Goal: Information Seeking & Learning: Compare options

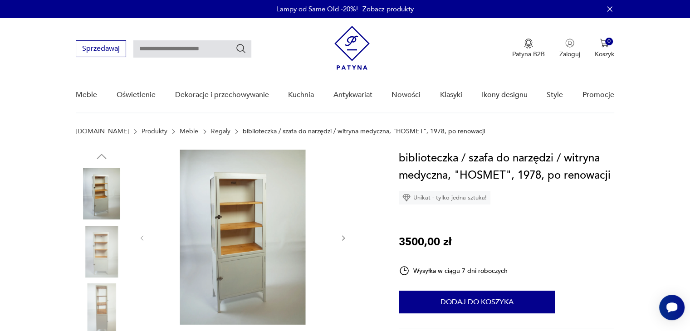
click at [193, 57] on input "text" at bounding box center [192, 48] width 118 height 17
type input "******"
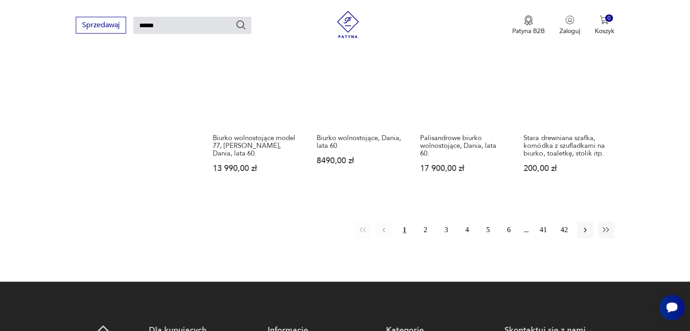
scroll to position [699, 0]
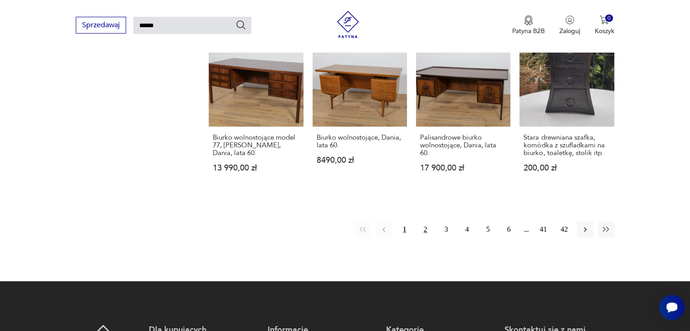
click at [425, 221] on button "2" at bounding box center [425, 229] width 16 height 16
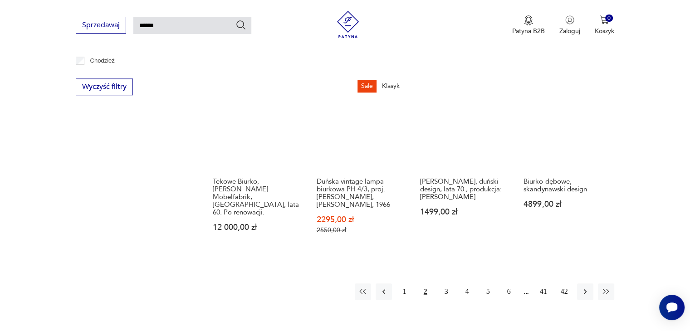
scroll to position [659, 0]
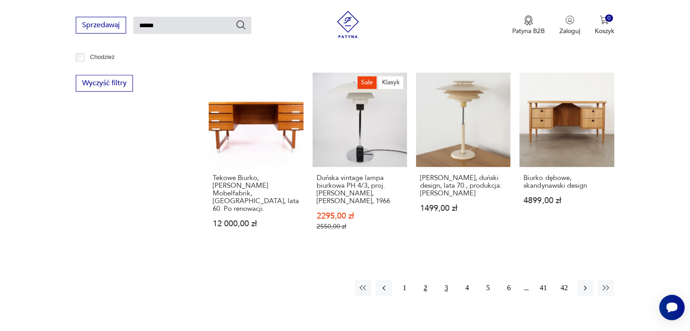
click at [448, 282] on button "3" at bounding box center [446, 288] width 16 height 16
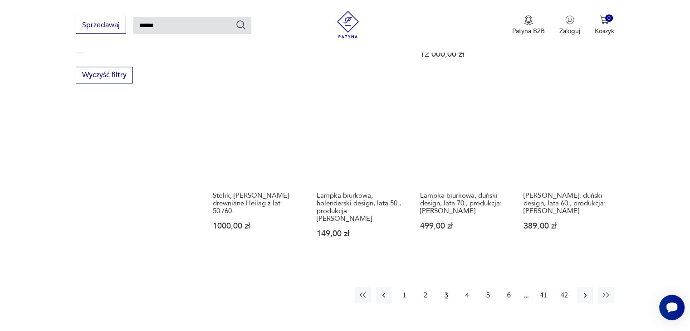
scroll to position [675, 0]
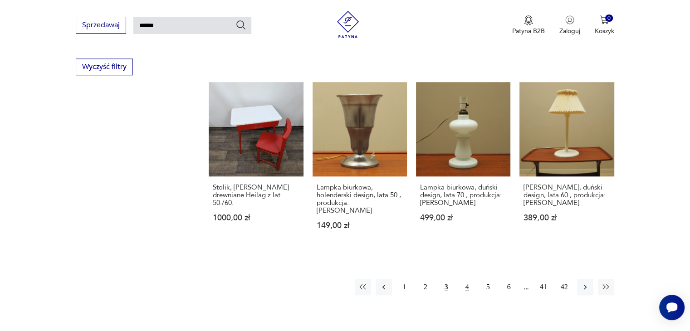
click at [467, 279] on button "4" at bounding box center [467, 287] width 16 height 16
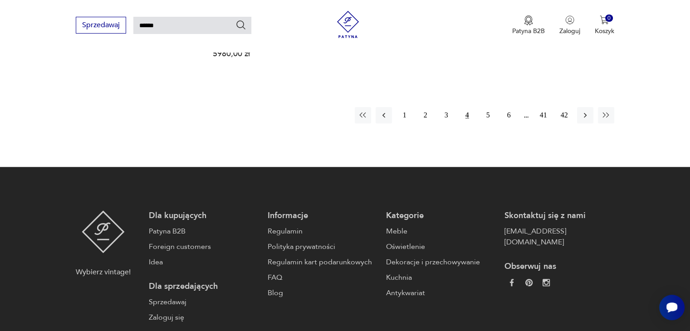
scroll to position [836, 0]
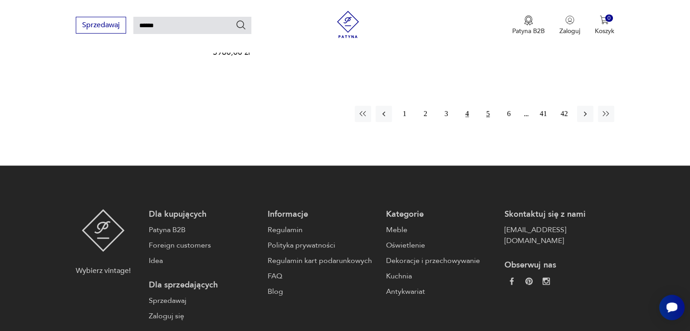
click at [489, 119] on button "5" at bounding box center [488, 114] width 16 height 16
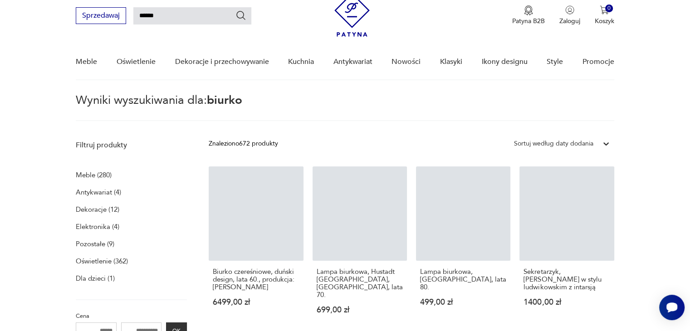
scroll to position [32, 0]
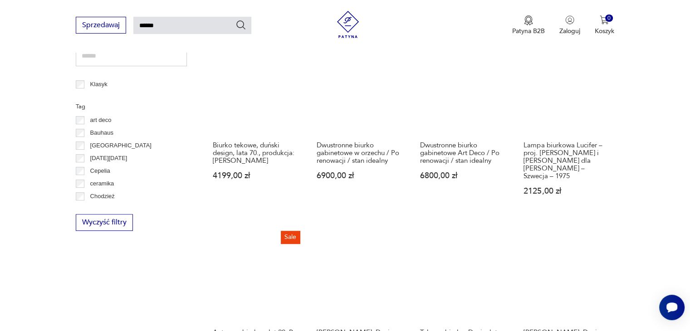
scroll to position [697, 0]
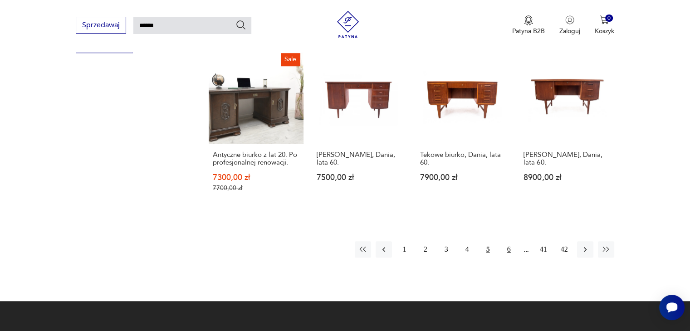
click at [509, 241] on button "6" at bounding box center [509, 249] width 16 height 16
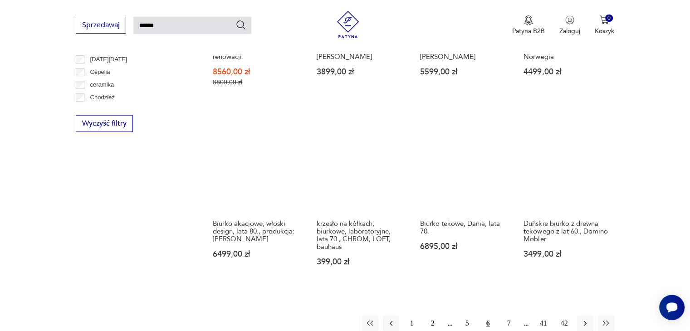
scroll to position [624, 0]
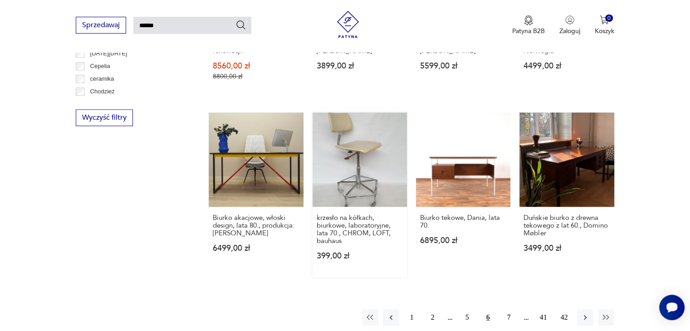
click at [332, 181] on link "krzesło na kółkach, biurkowe, laboratoryjne, lata 70., CHROM, LOFT, bauhaus 399…" at bounding box center [360, 195] width 94 height 165
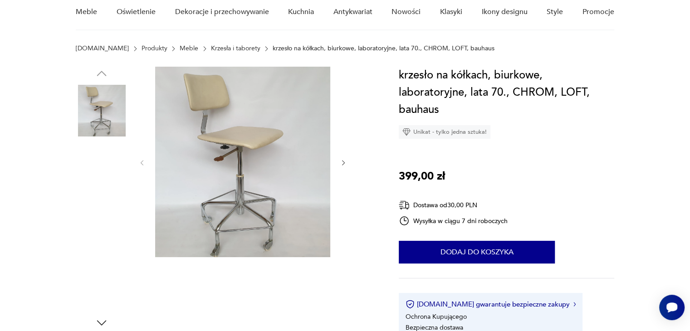
scroll to position [83, 0]
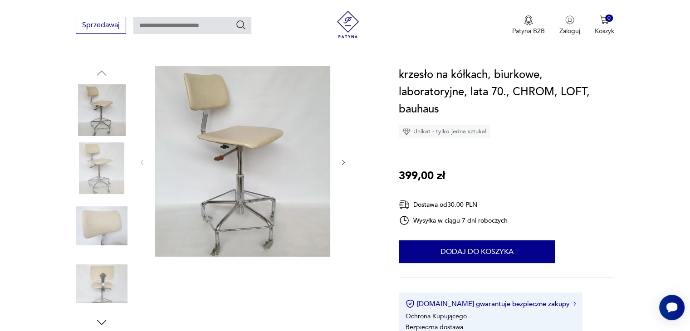
click at [265, 187] on img at bounding box center [242, 161] width 175 height 191
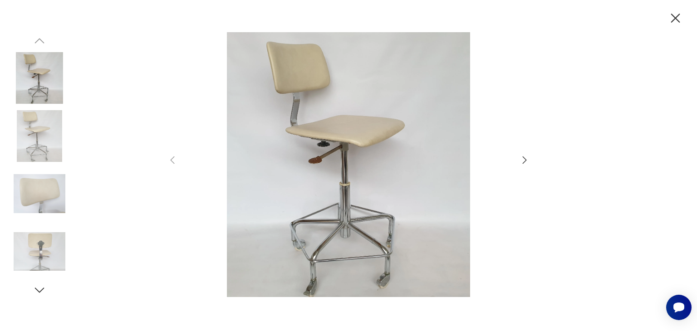
click at [519, 160] on div at bounding box center [348, 165] width 363 height 267
click at [523, 160] on icon "button" at bounding box center [524, 160] width 11 height 11
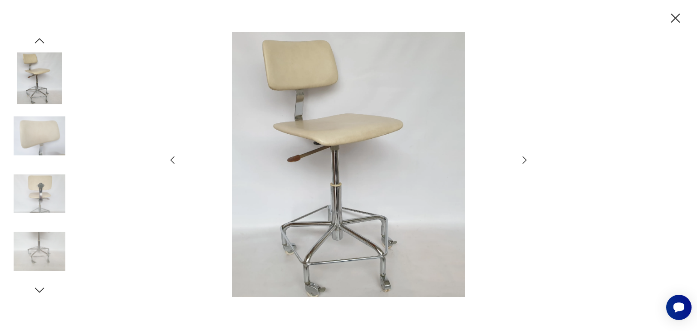
click at [523, 160] on icon "button" at bounding box center [524, 160] width 11 height 11
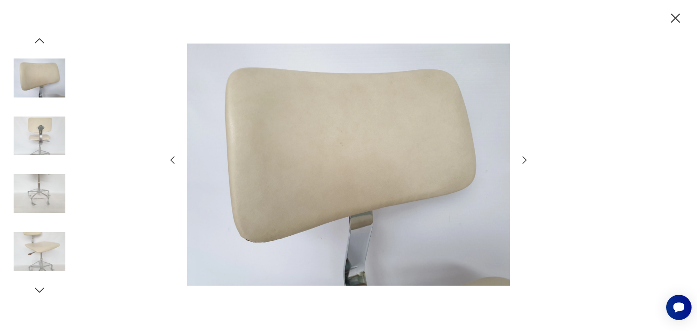
click at [523, 160] on icon "button" at bounding box center [524, 160] width 11 height 11
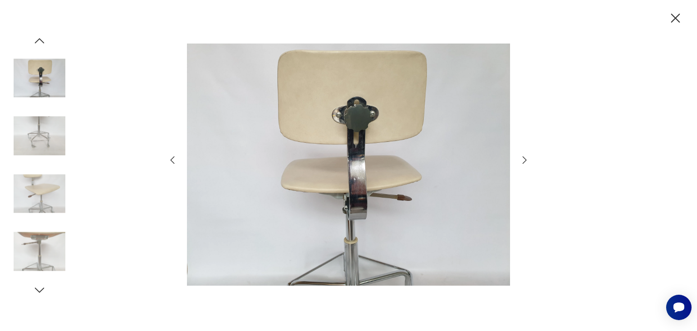
click at [523, 160] on icon "button" at bounding box center [524, 160] width 11 height 11
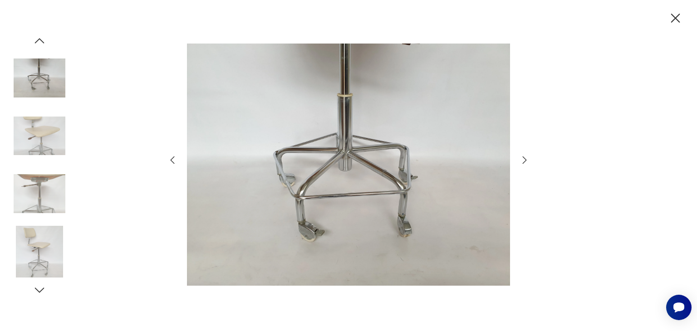
click at [523, 160] on icon "button" at bounding box center [524, 160] width 11 height 11
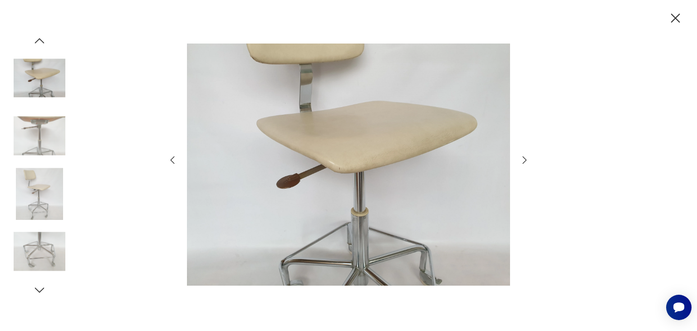
click at [523, 160] on icon "button" at bounding box center [524, 160] width 11 height 11
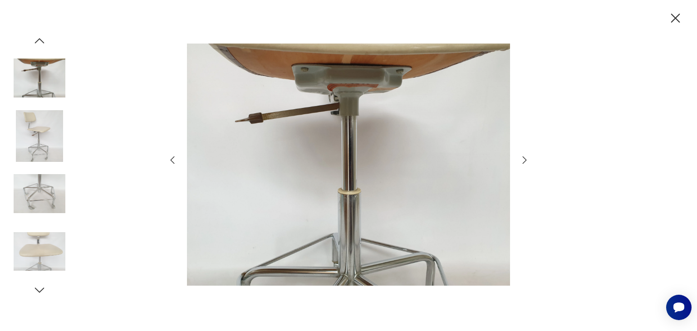
click at [523, 160] on icon "button" at bounding box center [524, 160] width 11 height 11
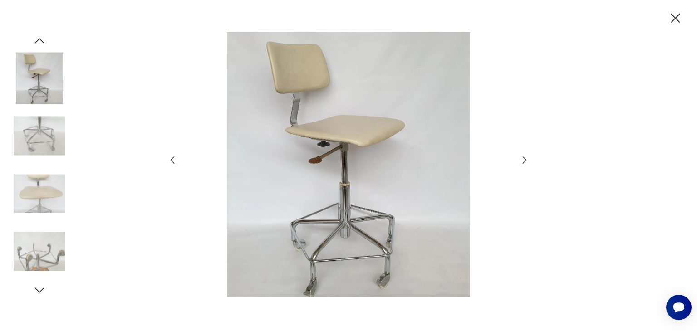
click at [523, 160] on icon "button" at bounding box center [524, 160] width 11 height 11
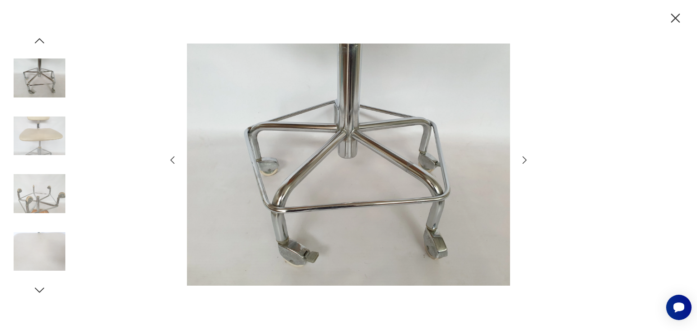
click at [520, 161] on icon "button" at bounding box center [524, 160] width 11 height 11
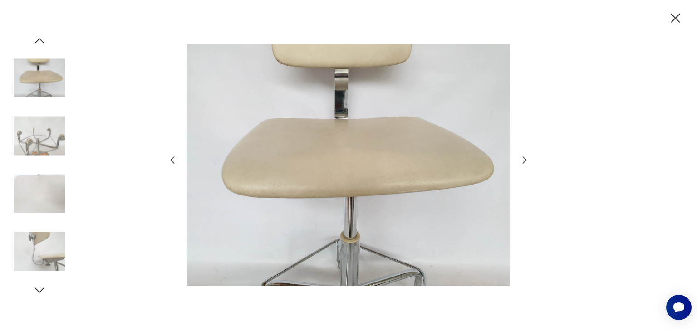
click at [677, 23] on icon "button" at bounding box center [675, 18] width 16 height 16
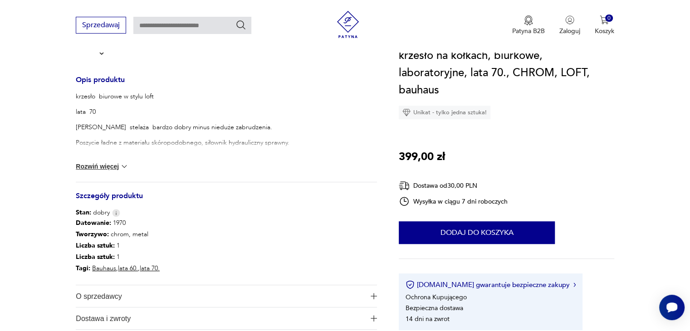
scroll to position [368, 0]
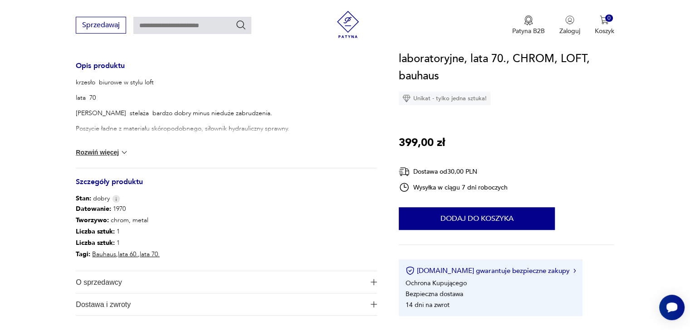
type input "******"
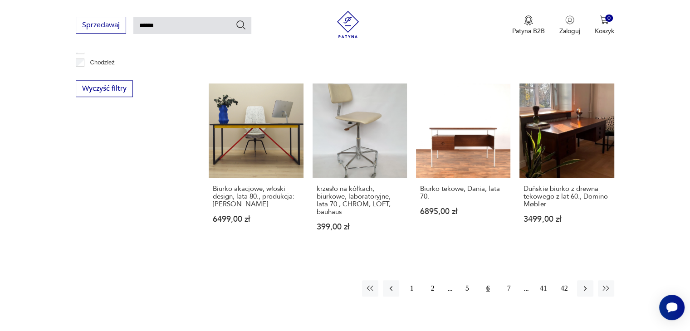
scroll to position [653, 0]
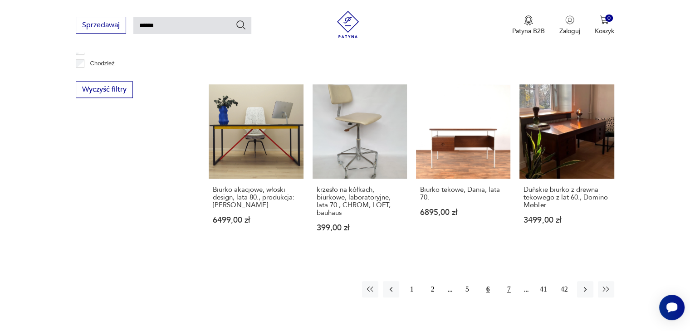
click at [507, 289] on button "7" at bounding box center [509, 289] width 16 height 16
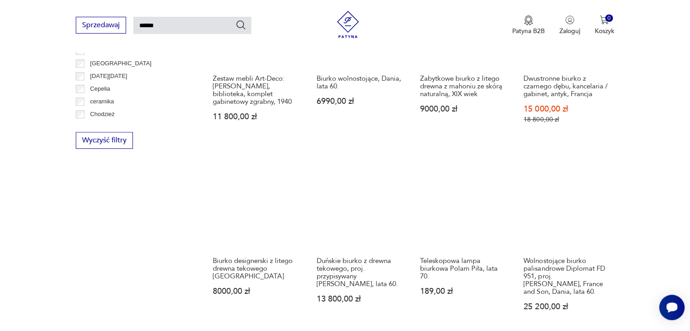
scroll to position [729, 0]
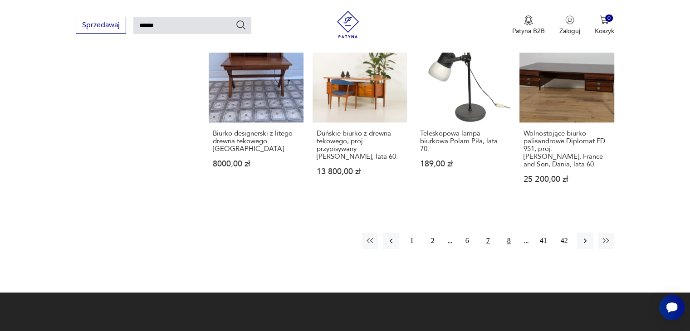
click at [508, 233] on button "8" at bounding box center [509, 241] width 16 height 16
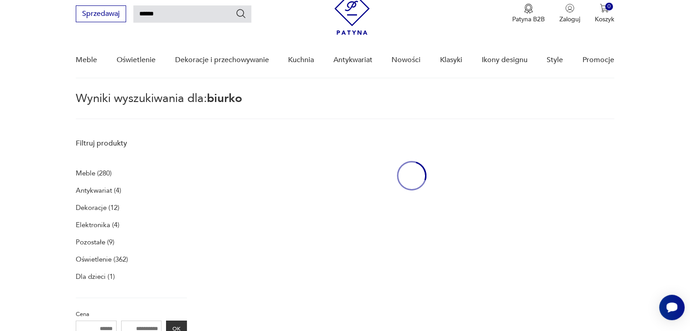
scroll to position [32, 0]
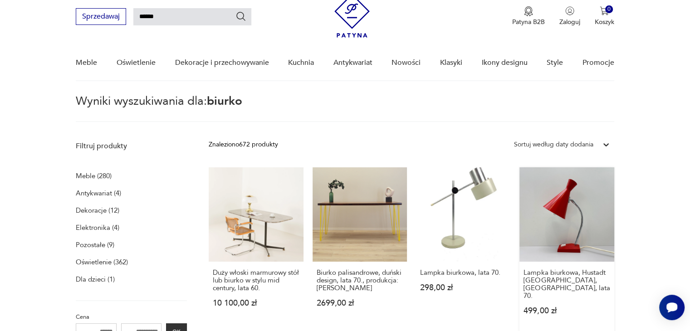
click at [554, 187] on link "Lampka biurkowa, Hustadt Leuchten, Niemcy, lata 70. 499,00 zł" at bounding box center [567, 249] width 94 height 165
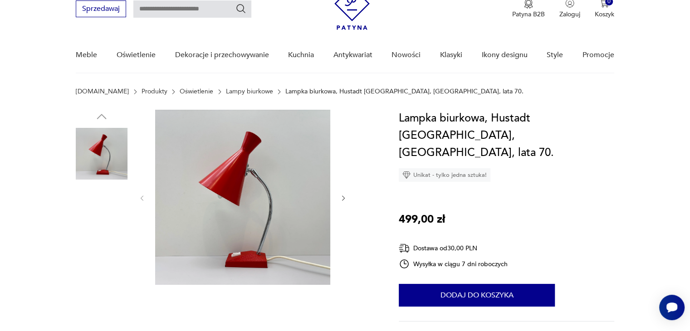
scroll to position [44, 0]
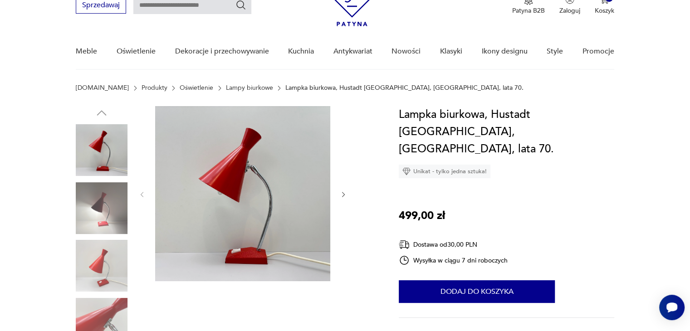
click at [345, 196] on icon "button" at bounding box center [344, 195] width 8 height 8
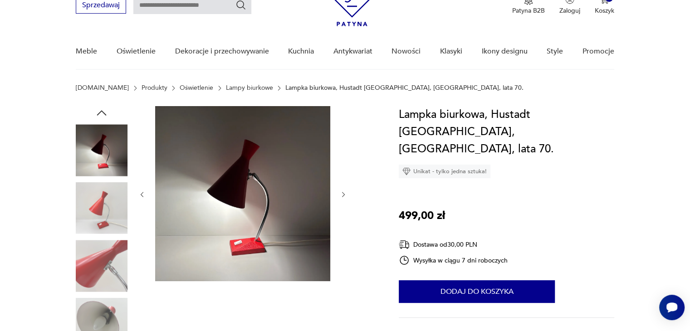
click at [345, 196] on icon "button" at bounding box center [344, 195] width 8 height 8
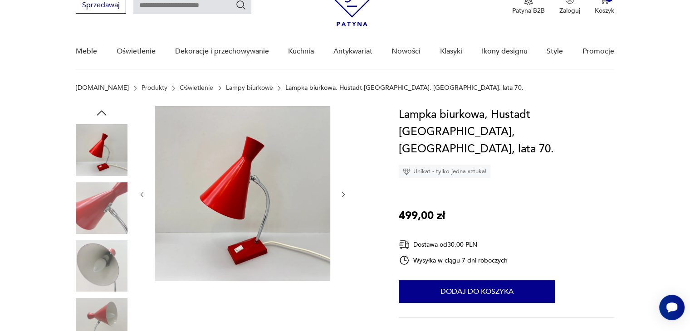
click at [345, 196] on icon "button" at bounding box center [344, 195] width 8 height 8
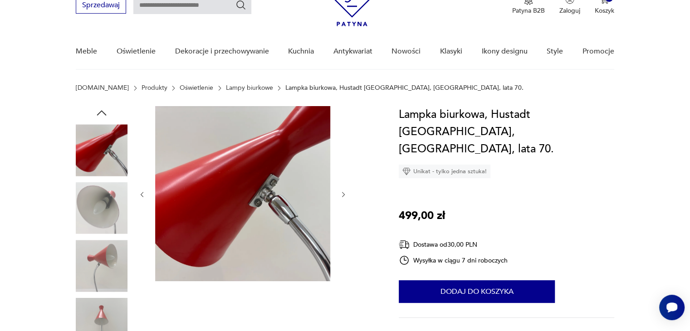
click at [345, 196] on icon "button" at bounding box center [344, 195] width 8 height 8
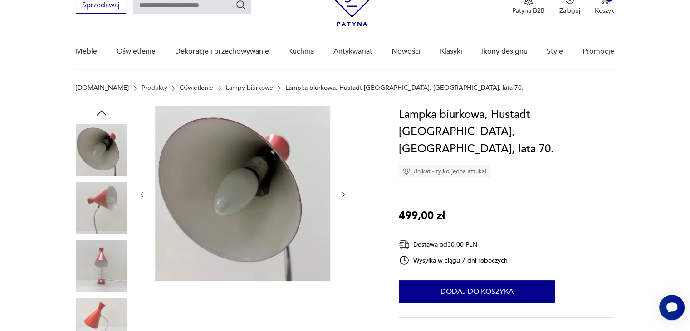
click at [345, 196] on icon "button" at bounding box center [344, 195] width 8 height 8
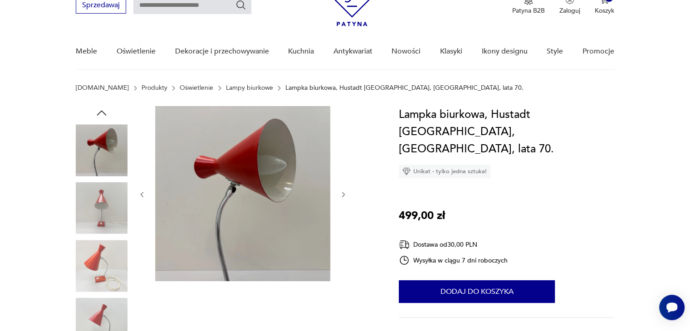
click at [345, 196] on icon "button" at bounding box center [344, 195] width 8 height 8
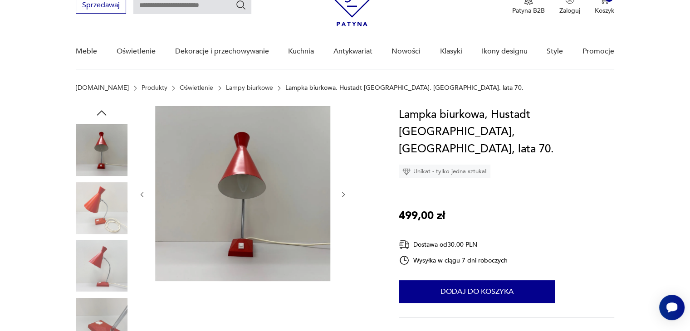
click at [345, 196] on icon "button" at bounding box center [344, 195] width 8 height 8
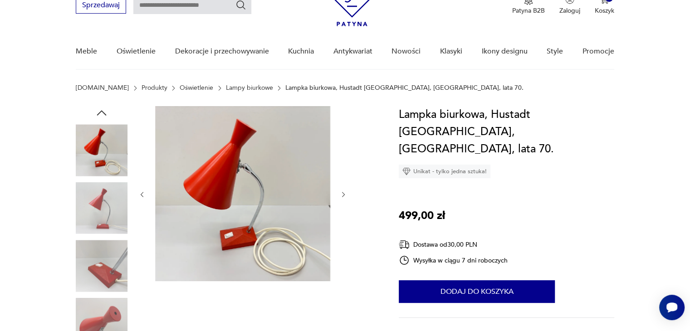
click at [251, 189] on img at bounding box center [242, 193] width 175 height 175
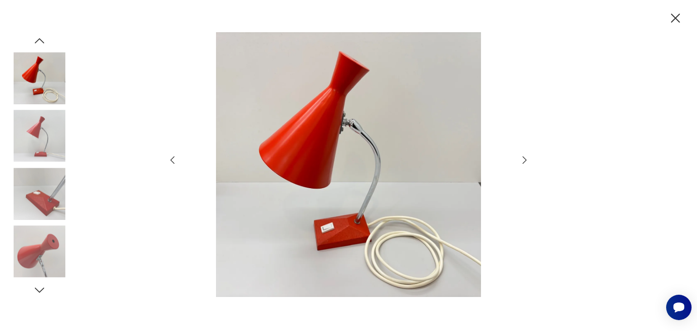
click at [528, 160] on icon "button" at bounding box center [524, 160] width 11 height 11
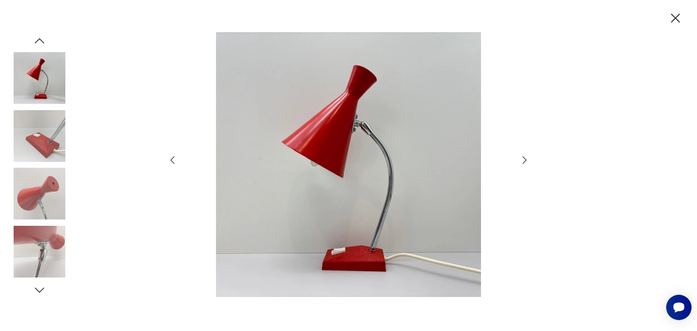
click at [528, 160] on icon "button" at bounding box center [524, 160] width 11 height 11
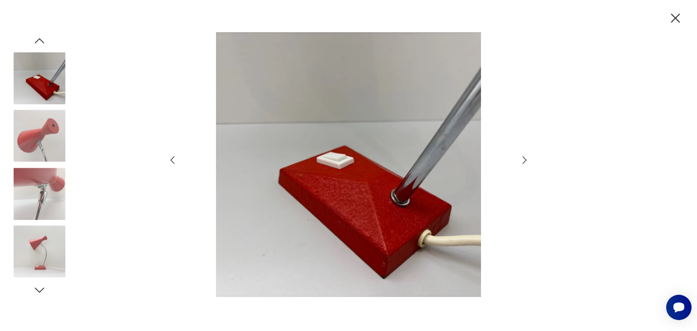
click at [524, 157] on icon "button" at bounding box center [525, 160] width 4 height 7
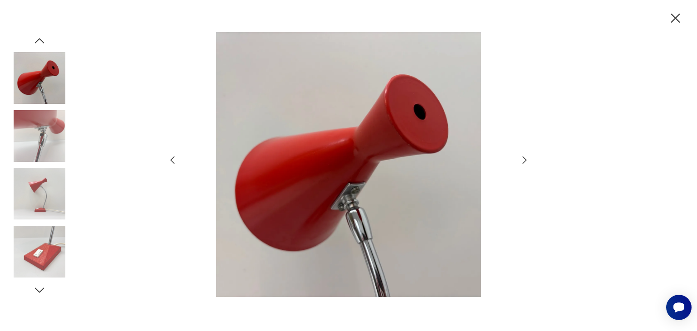
click at [524, 157] on icon "button" at bounding box center [525, 160] width 4 height 7
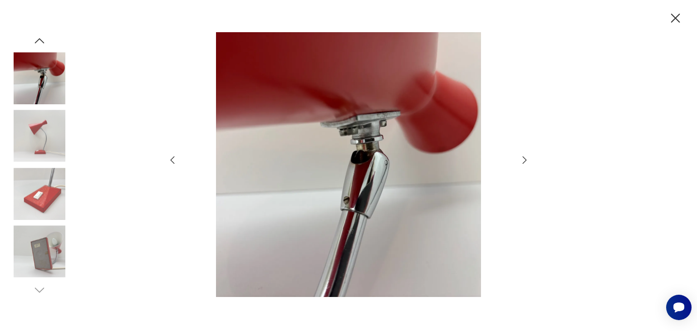
click at [524, 157] on icon "button" at bounding box center [525, 160] width 4 height 7
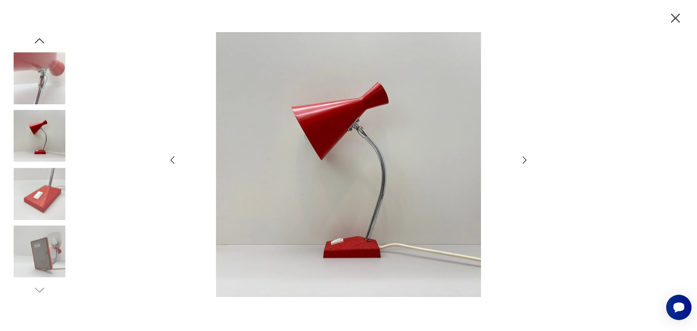
click at [524, 157] on icon "button" at bounding box center [525, 160] width 4 height 7
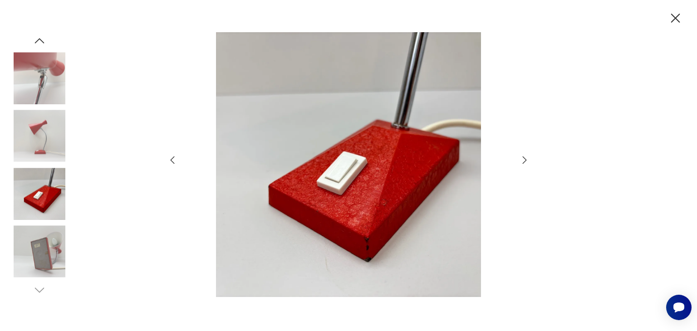
click at [524, 157] on icon "button" at bounding box center [525, 160] width 4 height 7
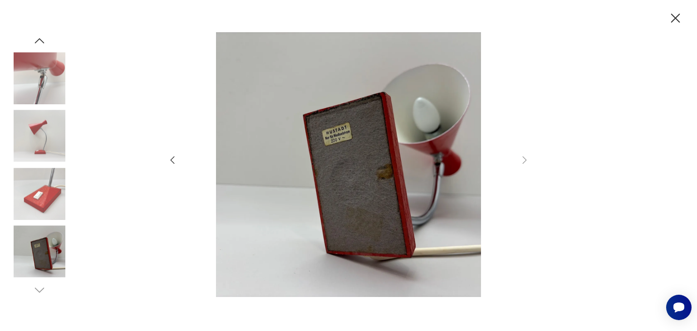
click at [672, 18] on icon "button" at bounding box center [675, 18] width 16 height 16
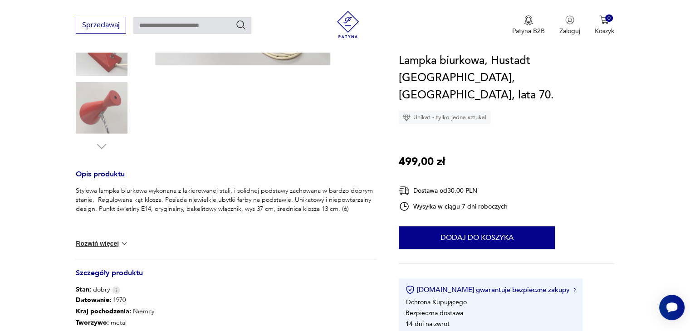
scroll to position [261, 0]
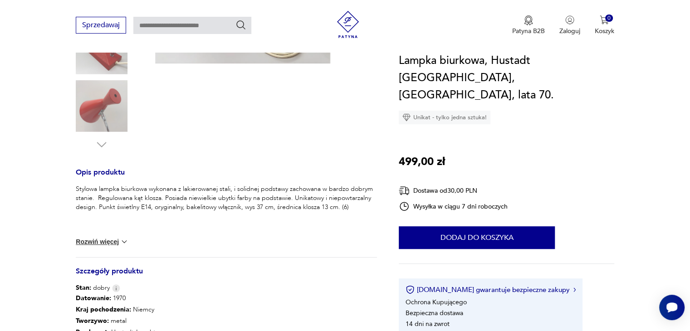
type input "******"
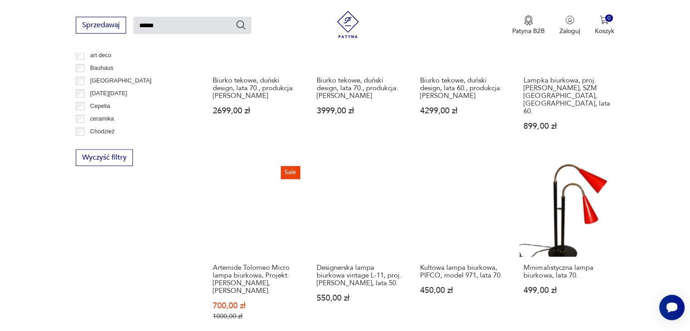
scroll to position [588, 0]
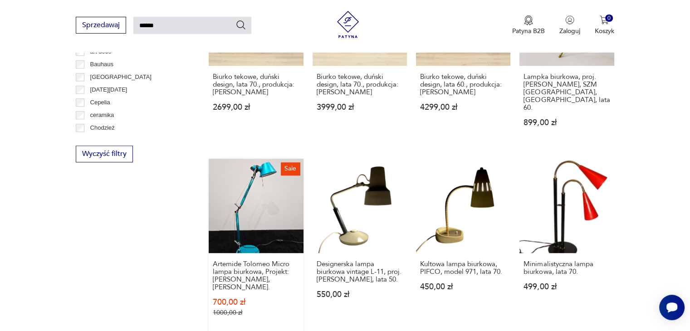
click at [291, 192] on link "Sale Artemide Tolomeo Micro lampa biurkowa, Projekt: Michele De Lucchi, Giancar…" at bounding box center [256, 247] width 94 height 176
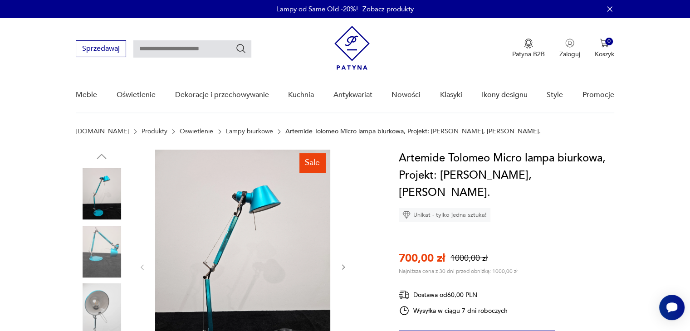
click at [291, 192] on img at bounding box center [242, 267] width 175 height 234
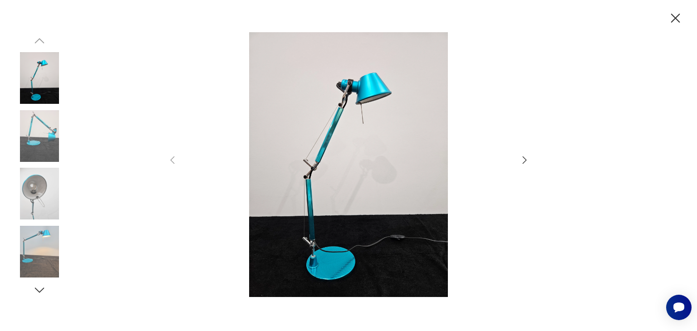
click at [525, 161] on icon "button" at bounding box center [524, 160] width 11 height 11
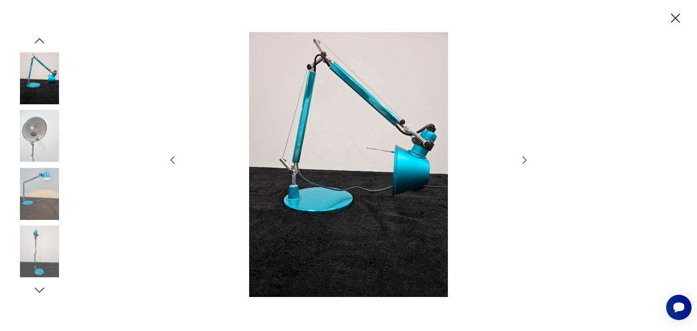
click at [525, 161] on icon "button" at bounding box center [524, 160] width 11 height 11
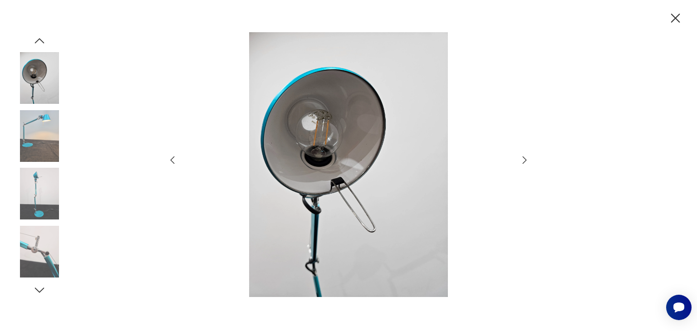
click at [525, 161] on icon "button" at bounding box center [524, 160] width 11 height 11
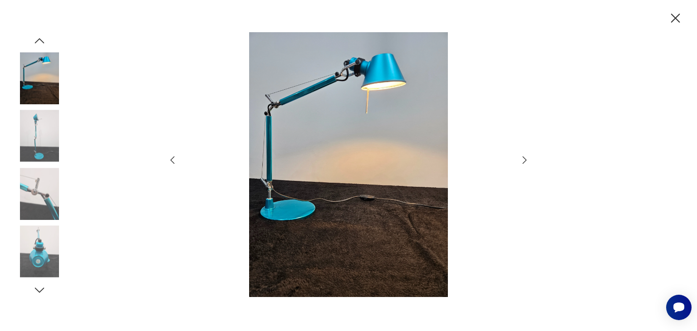
click at [525, 161] on icon "button" at bounding box center [524, 160] width 11 height 11
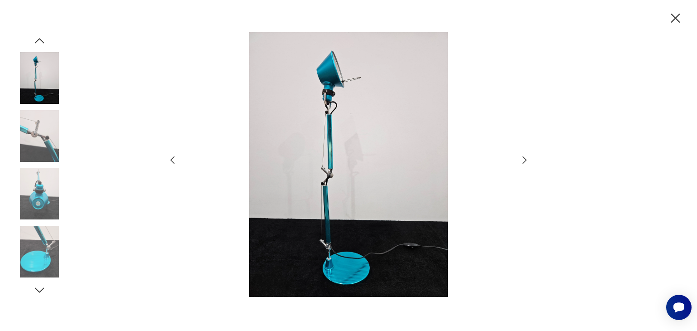
click at [525, 161] on icon "button" at bounding box center [524, 160] width 11 height 11
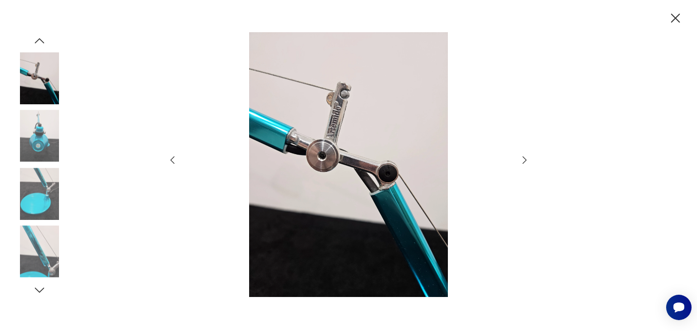
click at [525, 161] on icon "button" at bounding box center [524, 160] width 11 height 11
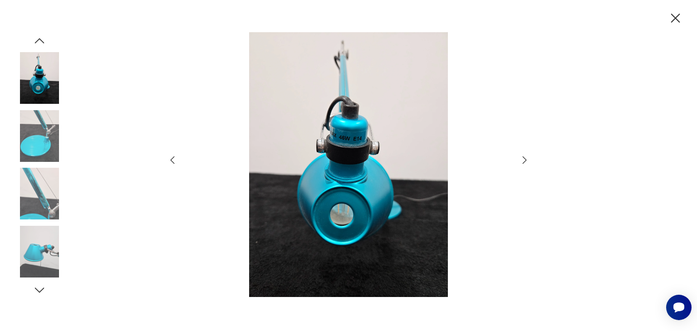
click at [675, 18] on icon "button" at bounding box center [675, 18] width 9 height 9
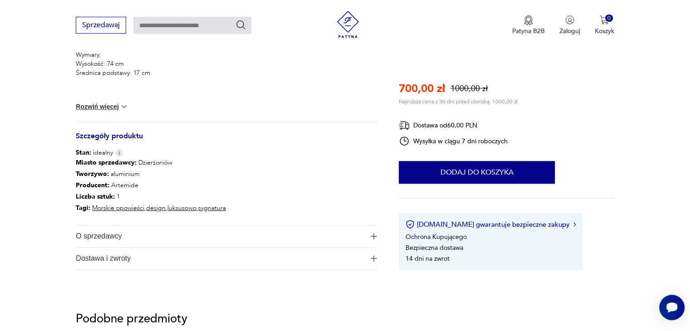
scroll to position [423, 0]
type input "******"
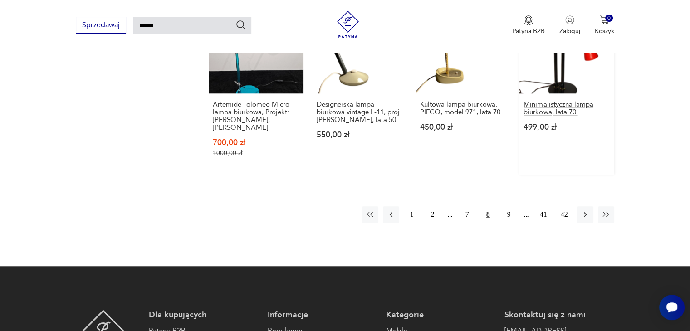
scroll to position [749, 0]
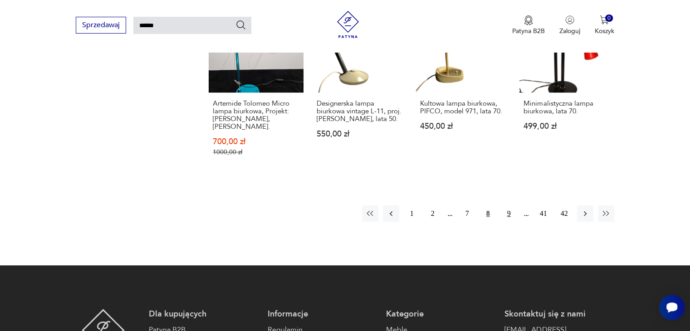
click at [510, 206] on button "9" at bounding box center [509, 214] width 16 height 16
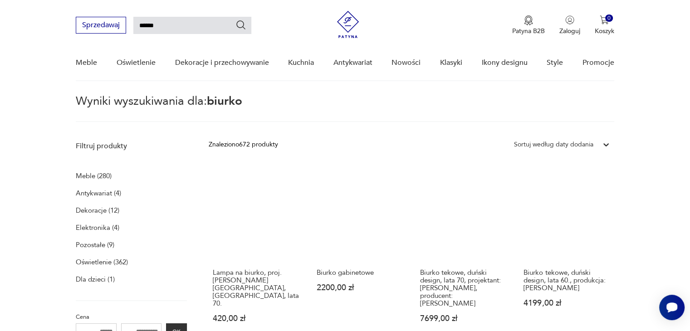
scroll to position [261, 0]
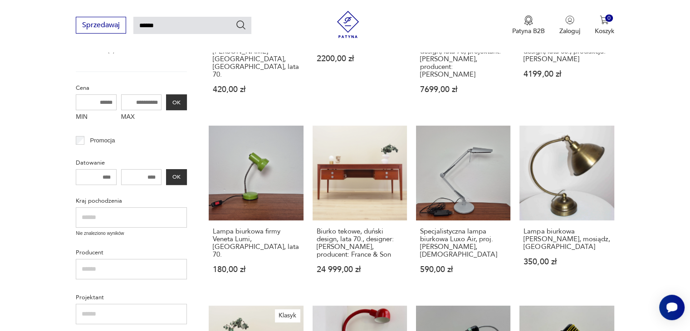
click at [653, 191] on section "Filtruj produkty Meble (280) Antykwariat (4) Dekoracje (12) Elektronika (4) Poz…" at bounding box center [345, 324] width 690 height 835
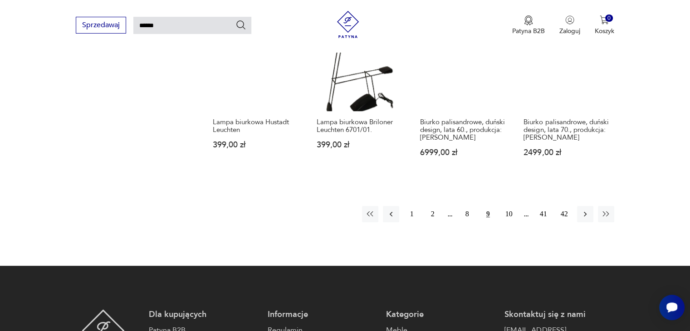
scroll to position [749, 0]
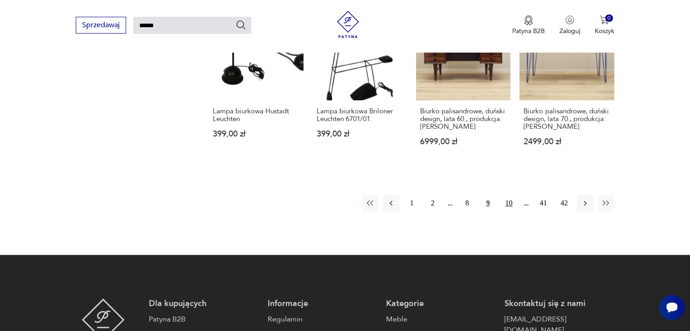
click at [513, 195] on button "10" at bounding box center [509, 203] width 16 height 16
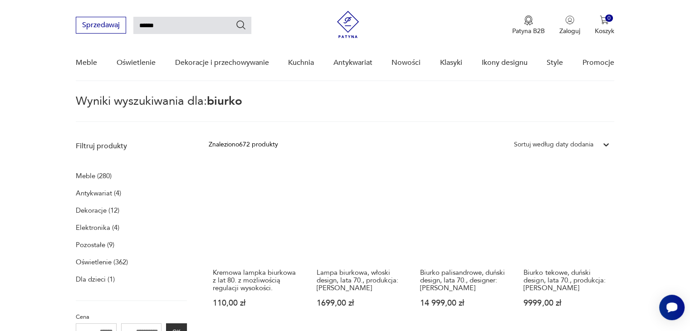
scroll to position [283, 0]
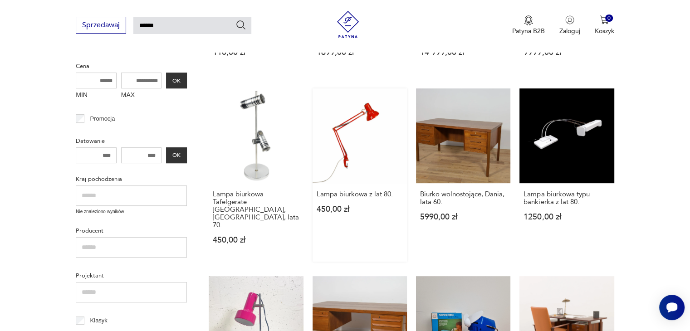
click at [366, 177] on link "Lampa biurkowa z lat 80. 450,00 zł" at bounding box center [360, 174] width 94 height 173
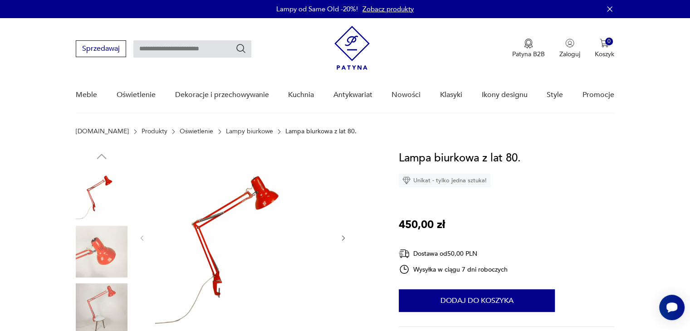
click at [255, 193] on img at bounding box center [242, 237] width 175 height 175
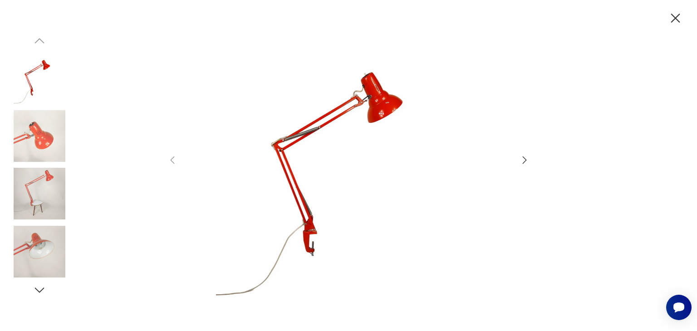
click at [522, 161] on icon "button" at bounding box center [524, 160] width 11 height 11
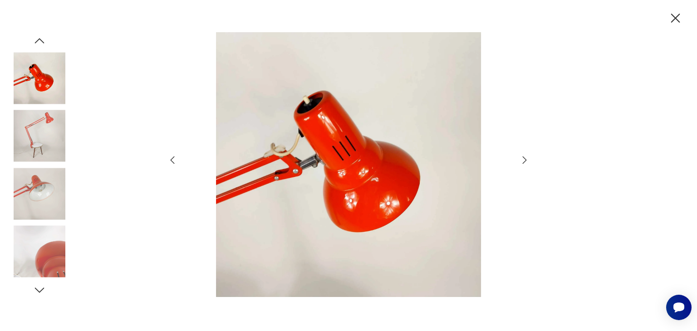
click at [522, 161] on icon "button" at bounding box center [524, 160] width 11 height 11
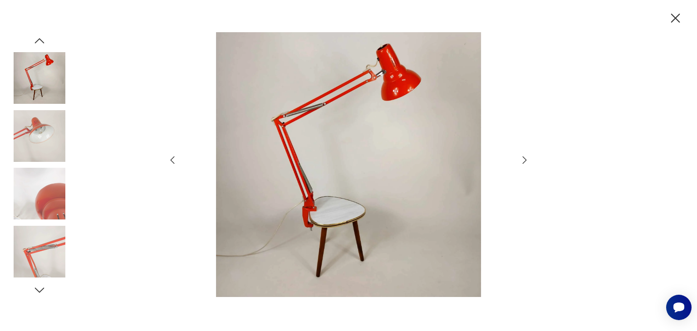
click at [522, 161] on icon "button" at bounding box center [524, 160] width 11 height 11
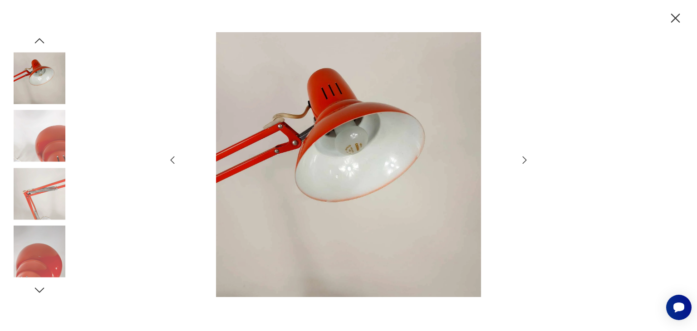
click at [522, 161] on icon "button" at bounding box center [524, 160] width 11 height 11
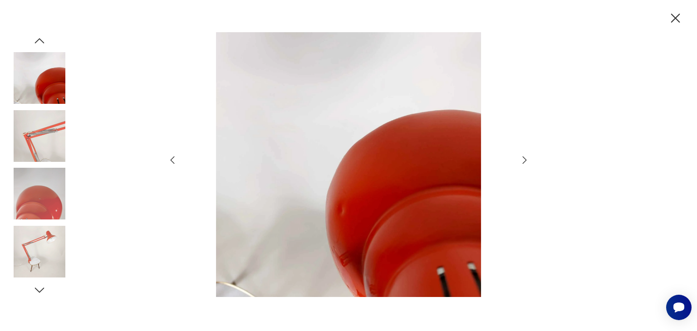
click at [522, 161] on icon "button" at bounding box center [524, 160] width 11 height 11
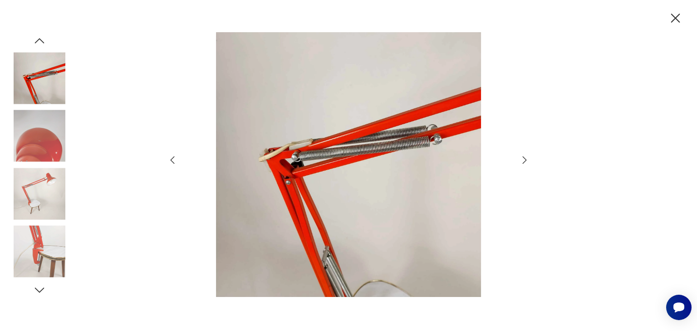
click at [522, 161] on icon "button" at bounding box center [524, 160] width 11 height 11
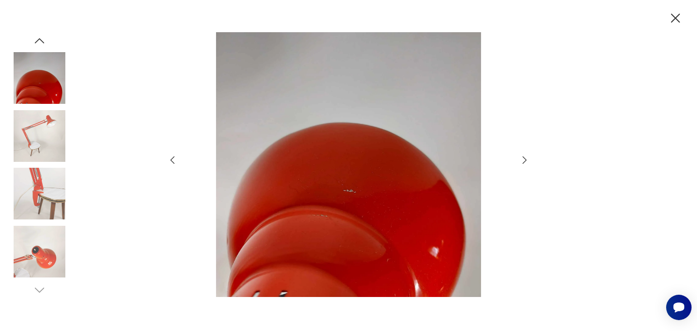
click at [522, 161] on icon "button" at bounding box center [524, 160] width 11 height 11
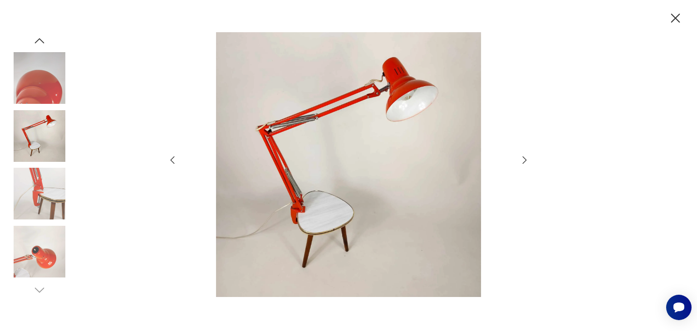
click at [676, 17] on icon "button" at bounding box center [675, 18] width 9 height 9
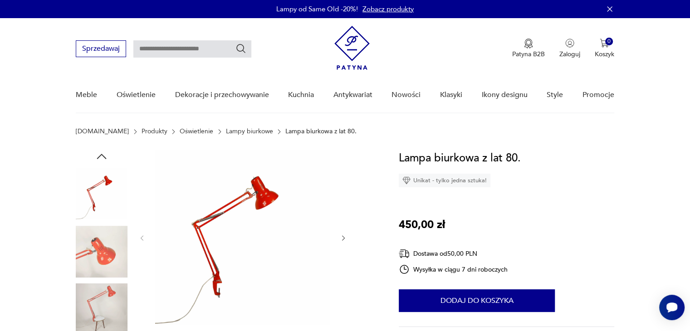
type input "******"
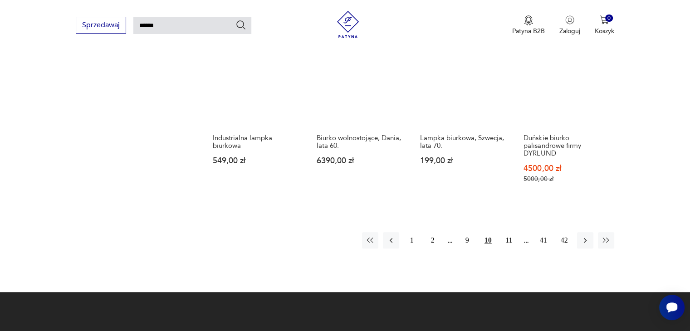
scroll to position [715, 0]
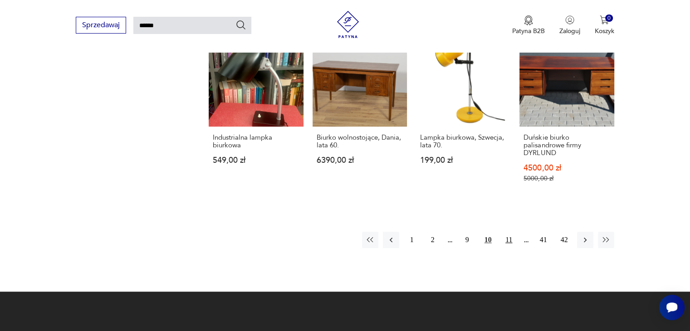
click at [512, 232] on button "11" at bounding box center [509, 240] width 16 height 16
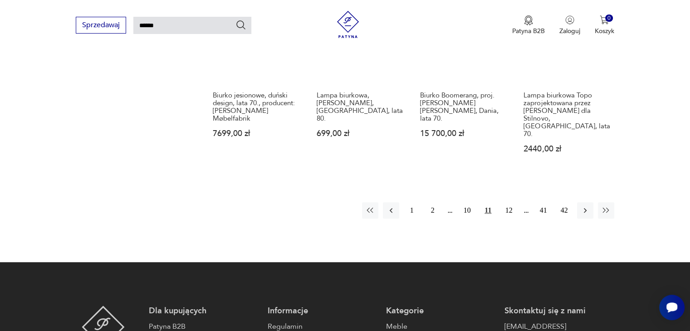
scroll to position [761, 0]
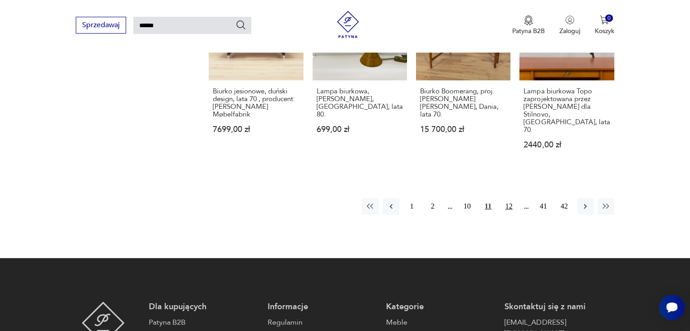
click at [511, 198] on button "12" at bounding box center [509, 206] width 16 height 16
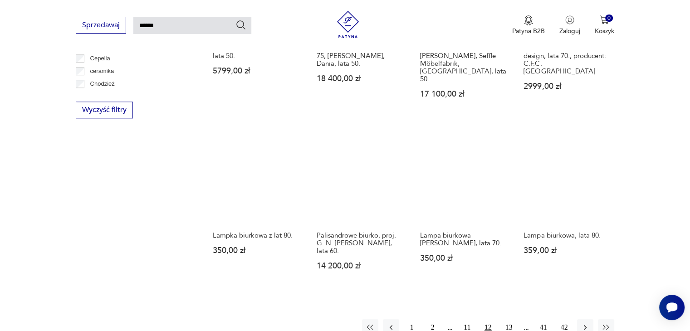
scroll to position [633, 0]
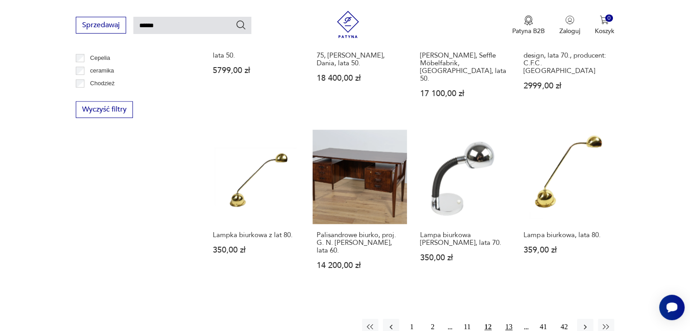
click at [506, 319] on button "13" at bounding box center [509, 327] width 16 height 16
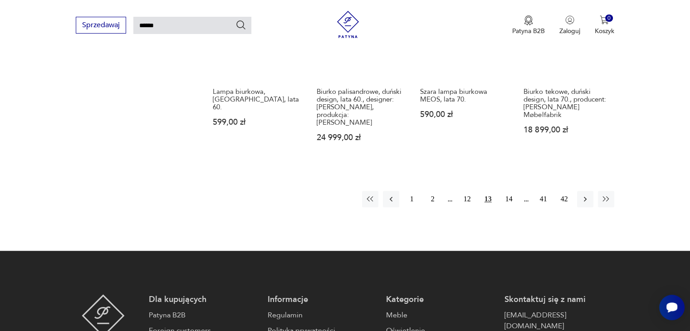
scroll to position [762, 0]
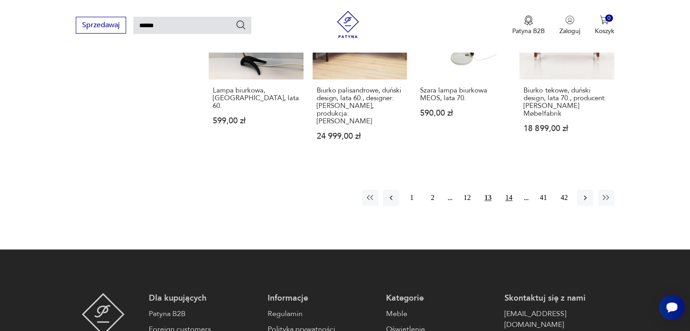
click at [506, 190] on button "14" at bounding box center [509, 198] width 16 height 16
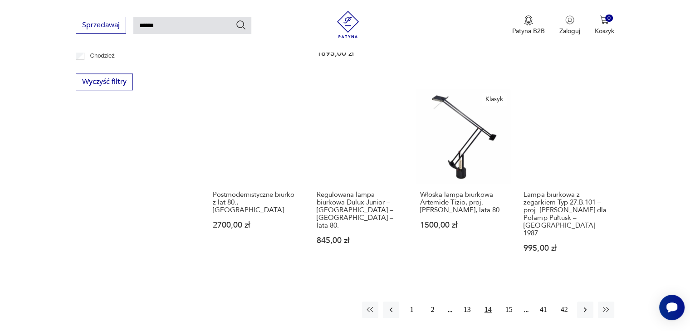
scroll to position [673, 0]
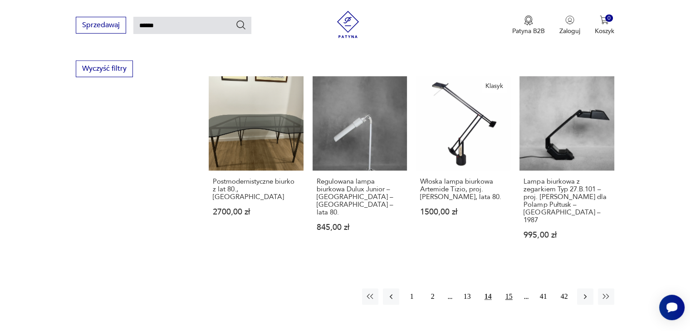
click at [504, 289] on button "15" at bounding box center [509, 297] width 16 height 16
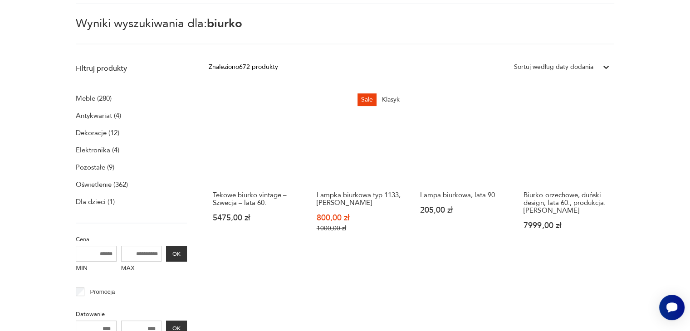
scroll to position [32, 0]
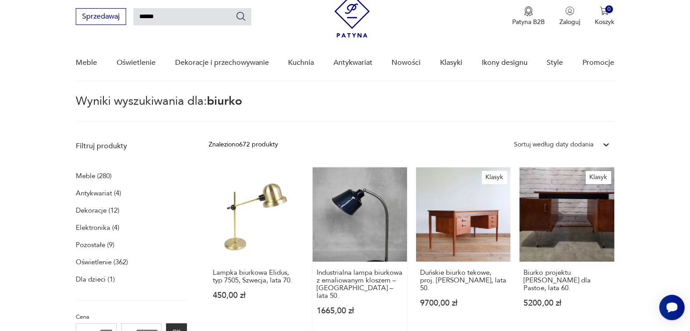
click at [372, 229] on link "Industrialna lampa biurkowa z emaliowanym kloszem – Polska – lata 50. 1665,00 zł" at bounding box center [360, 249] width 94 height 165
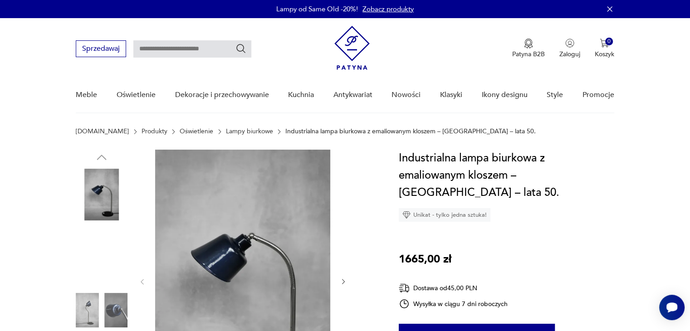
click at [277, 230] on img at bounding box center [242, 281] width 175 height 263
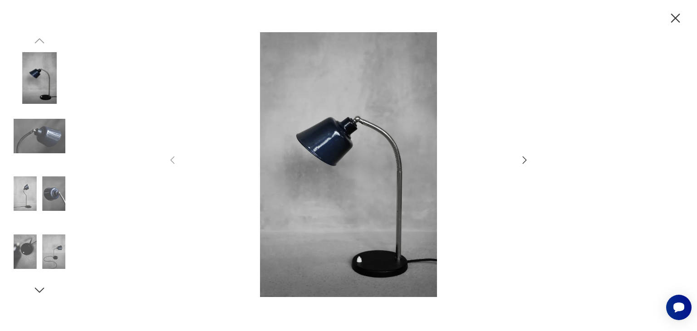
click at [526, 162] on icon "button" at bounding box center [524, 160] width 11 height 11
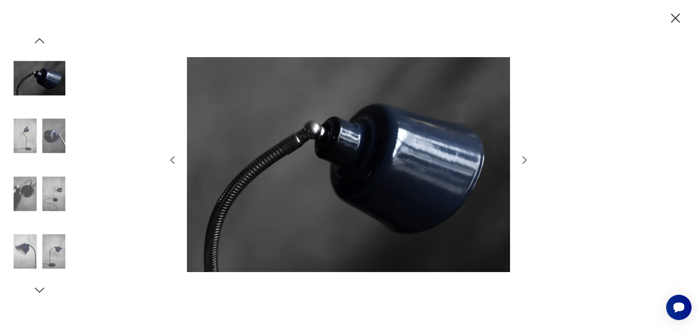
click at [526, 162] on icon "button" at bounding box center [524, 160] width 11 height 11
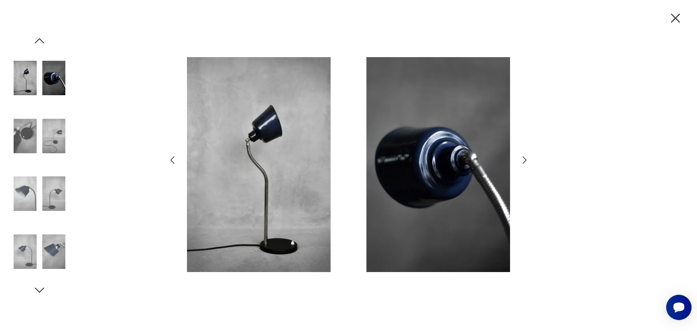
click at [526, 162] on icon "button" at bounding box center [524, 160] width 11 height 11
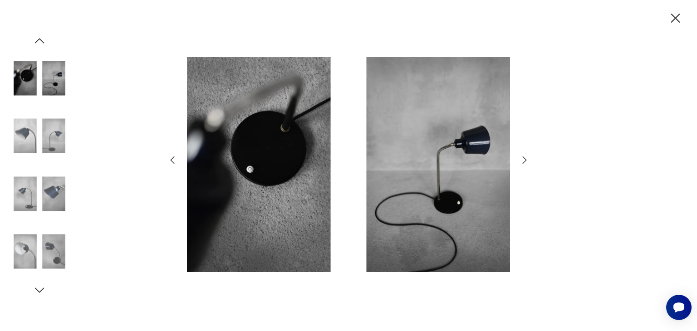
click at [526, 162] on icon "button" at bounding box center [524, 160] width 11 height 11
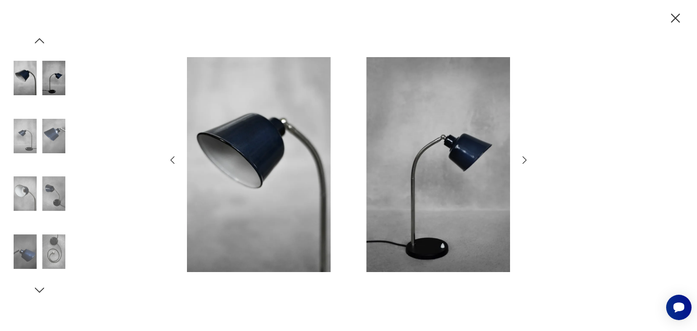
click at [675, 19] on icon "button" at bounding box center [675, 18] width 9 height 9
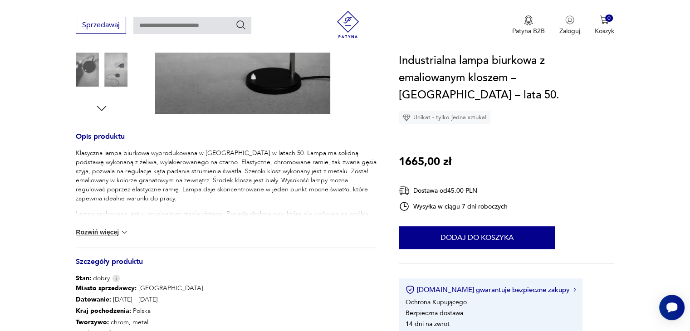
scroll to position [299, 0]
click at [107, 233] on button "Rozwiń więcej" at bounding box center [102, 231] width 53 height 9
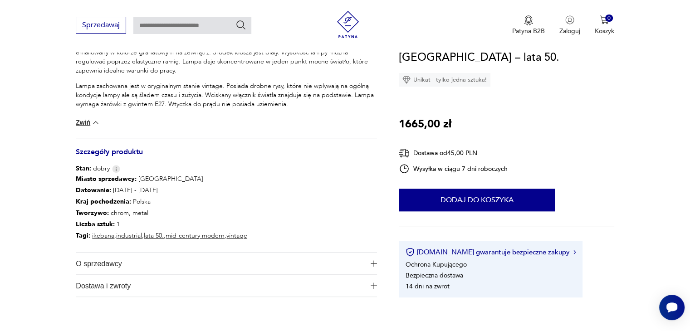
scroll to position [429, 0]
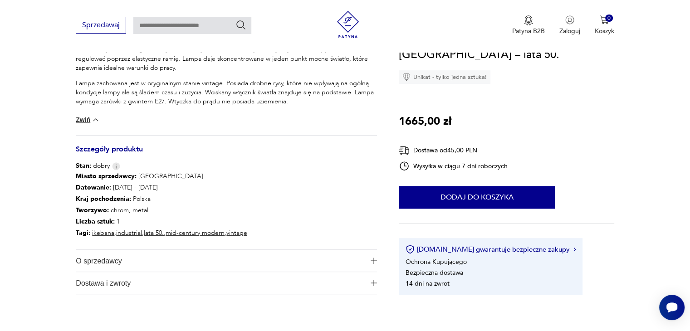
type input "******"
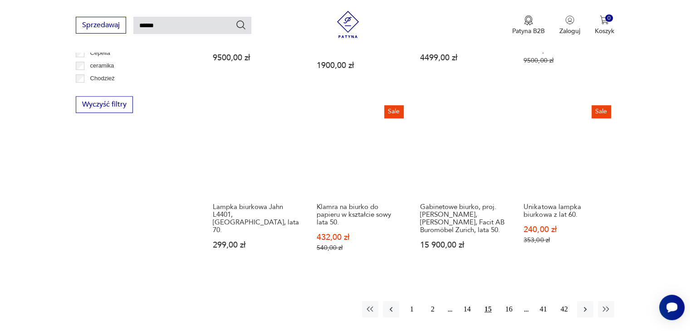
scroll to position [646, 0]
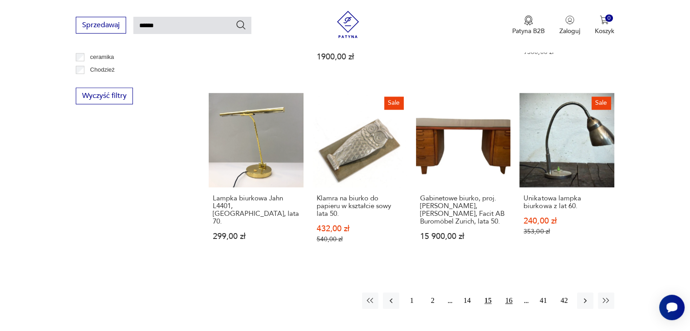
click at [510, 293] on button "16" at bounding box center [509, 301] width 16 height 16
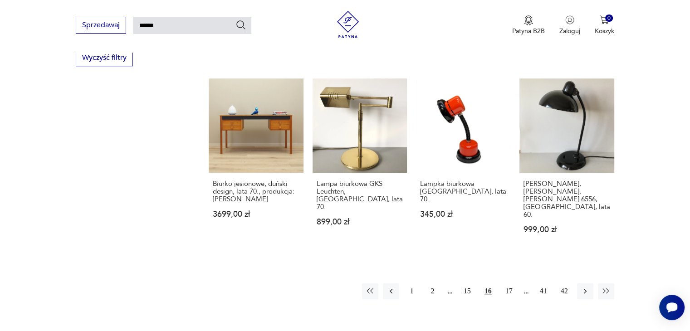
scroll to position [689, 0]
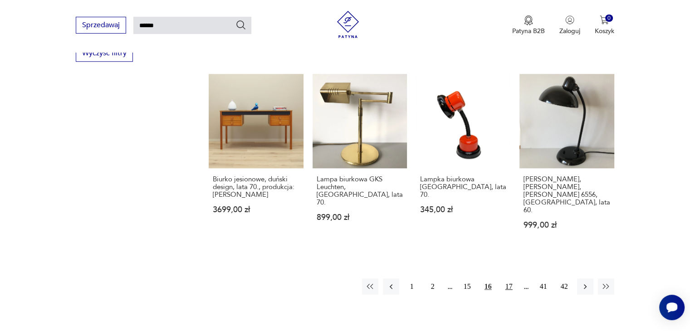
click at [509, 279] on button "17" at bounding box center [509, 287] width 16 height 16
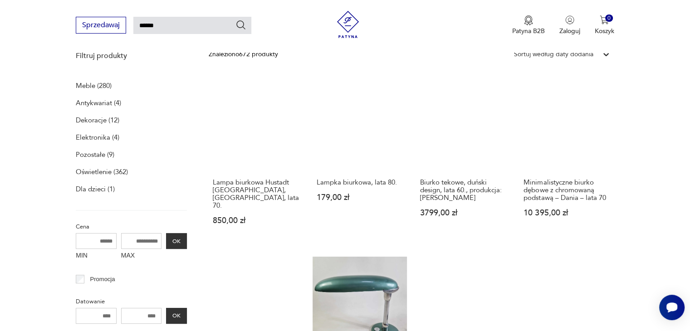
scroll to position [127, 0]
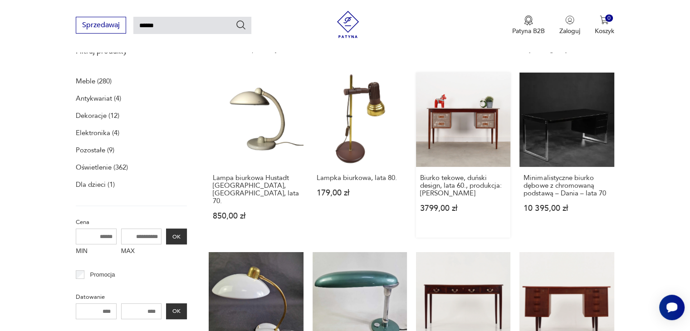
click at [451, 118] on link "Biurko tekowe, duński design, lata 60., produkcja: Dania 3799,00 zł" at bounding box center [463, 155] width 94 height 165
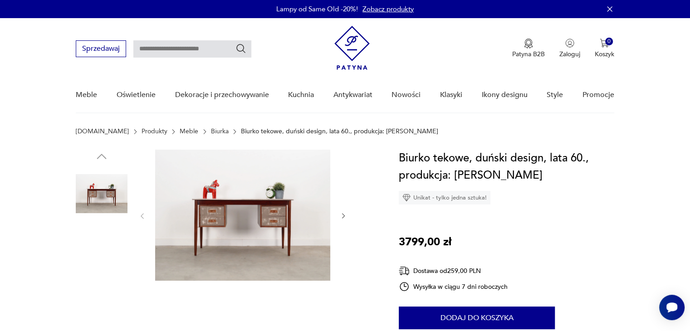
click at [216, 206] on img at bounding box center [242, 215] width 175 height 131
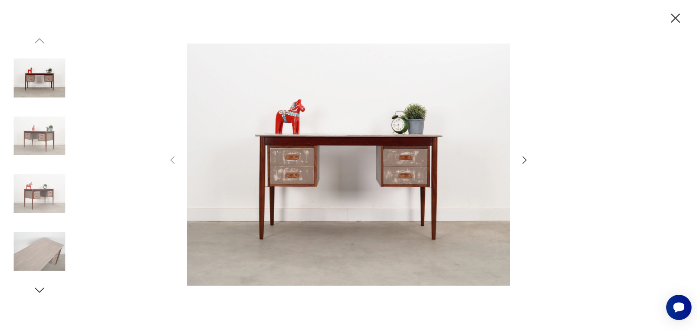
click at [521, 162] on icon "button" at bounding box center [524, 160] width 11 height 11
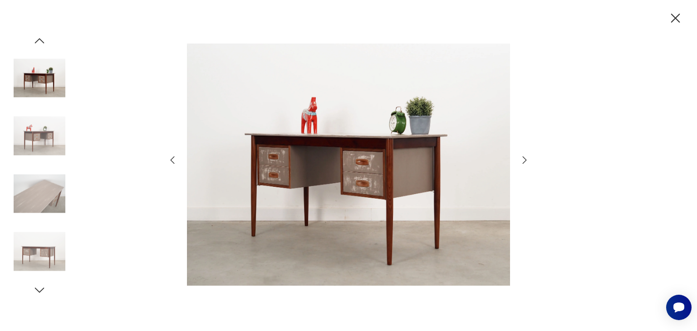
click at [521, 162] on icon "button" at bounding box center [524, 160] width 11 height 11
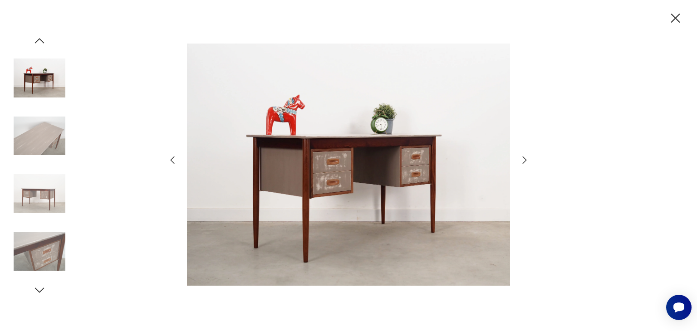
type input "******"
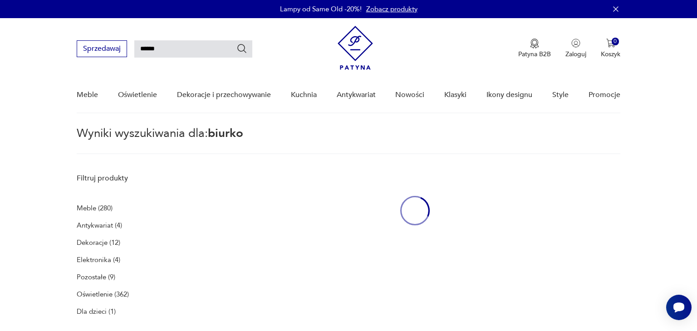
scroll to position [114, 0]
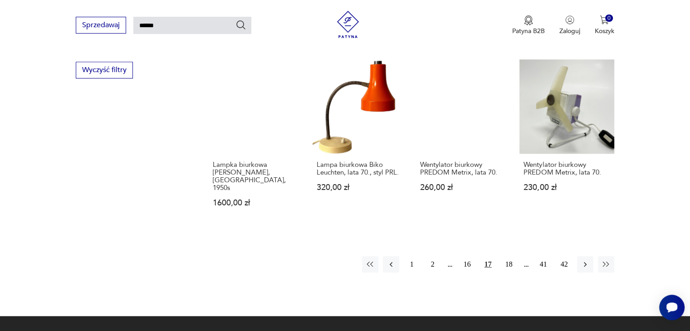
scroll to position [685, 0]
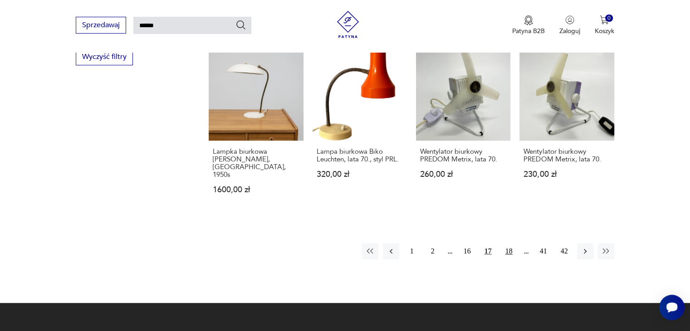
click at [511, 243] on button "18" at bounding box center [509, 251] width 16 height 16
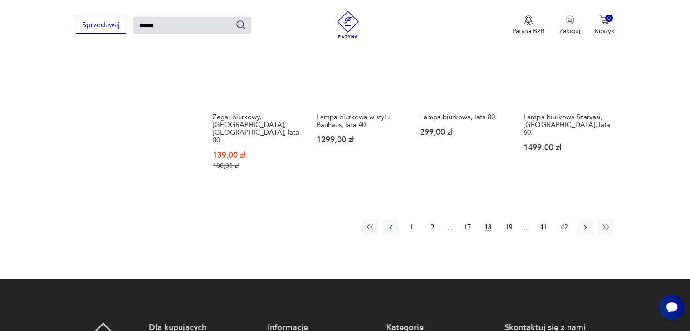
scroll to position [736, 0]
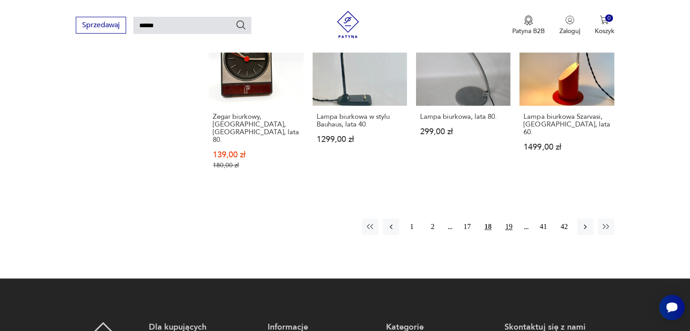
click at [513, 219] on button "19" at bounding box center [509, 227] width 16 height 16
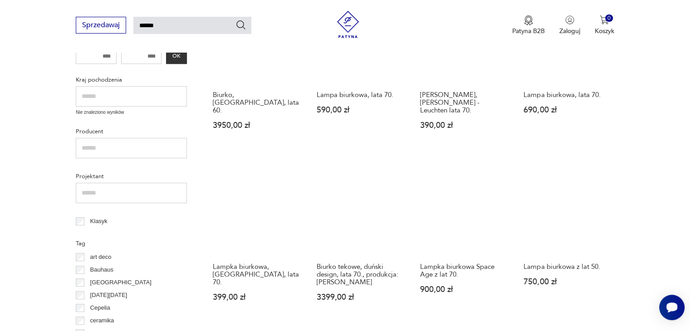
scroll to position [432, 0]
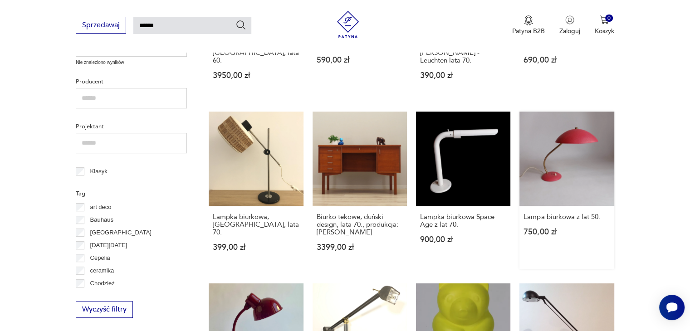
click at [573, 169] on link "Lampa biurkowa z lat 50. 750,00 zł" at bounding box center [567, 190] width 94 height 157
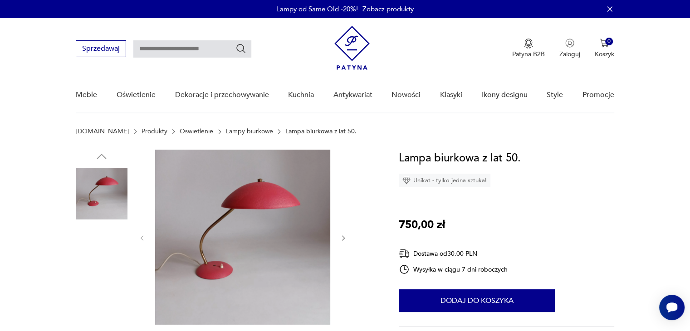
click at [263, 231] on img at bounding box center [242, 237] width 175 height 175
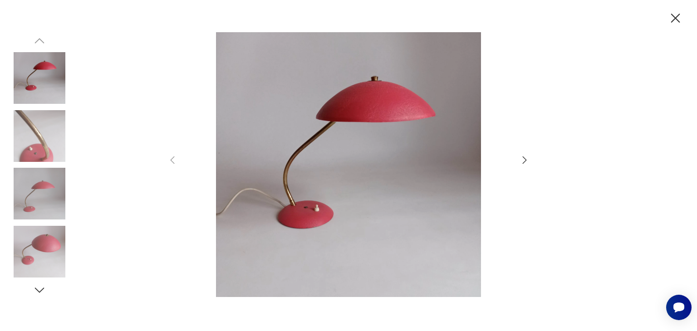
click at [528, 163] on icon "button" at bounding box center [524, 160] width 11 height 11
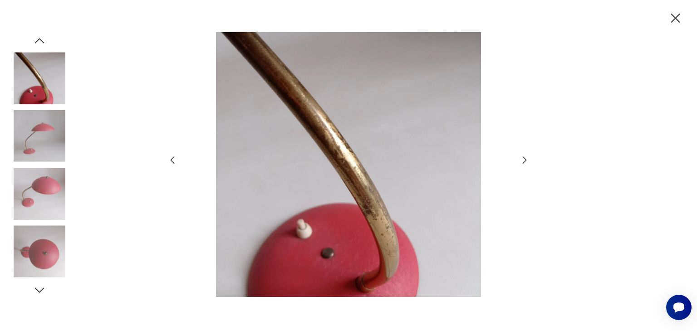
click at [528, 163] on icon "button" at bounding box center [524, 160] width 11 height 11
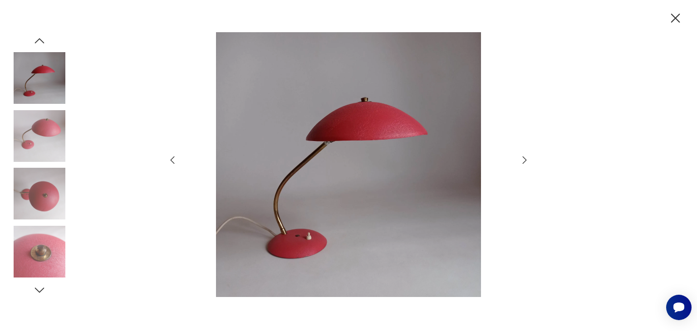
type input "******"
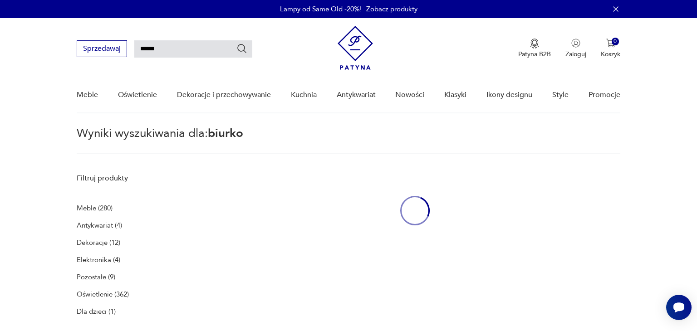
scroll to position [429, 0]
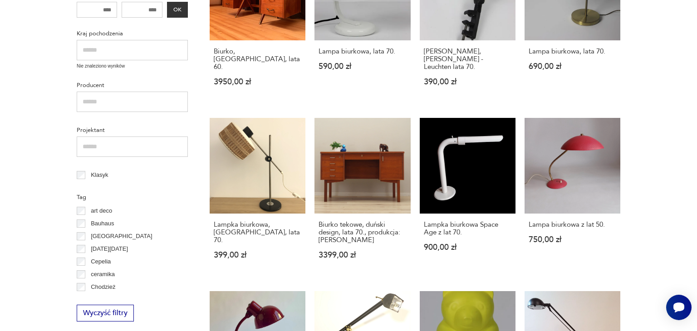
click at [643, 109] on section "Filtruj produkty Meble (280) Antykwariat (4) Dekoracje (12) Elektronika (4) Poz…" at bounding box center [348, 141] width 697 height 802
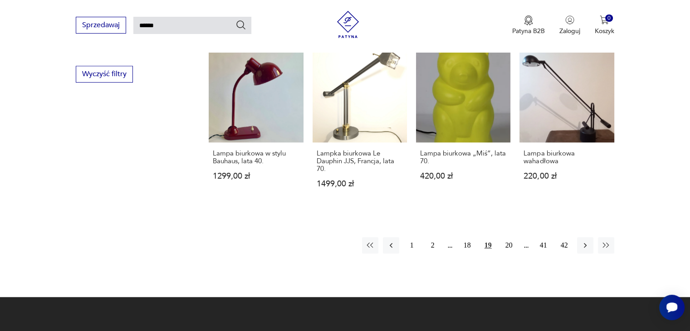
scroll to position [668, 0]
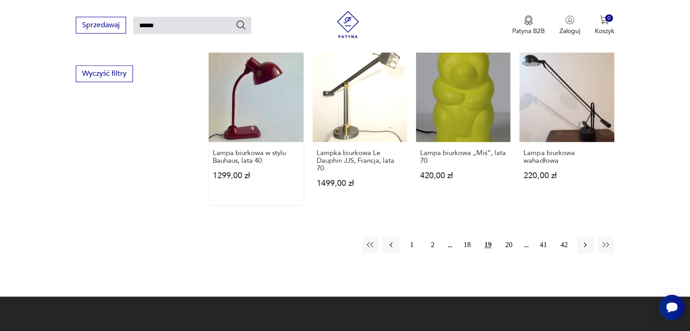
click at [236, 94] on link "Lampa biurkowa w stylu Bauhaus, lata 40. 1299,00 zł" at bounding box center [256, 126] width 94 height 157
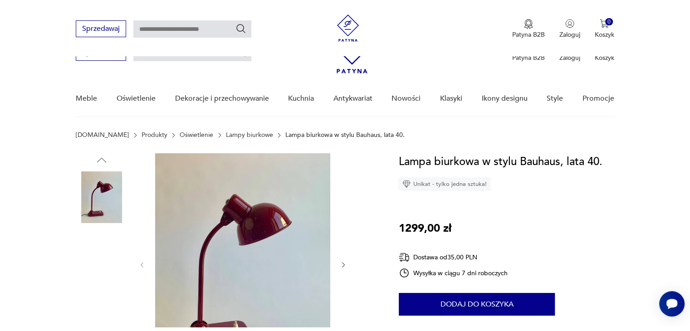
scroll to position [185, 0]
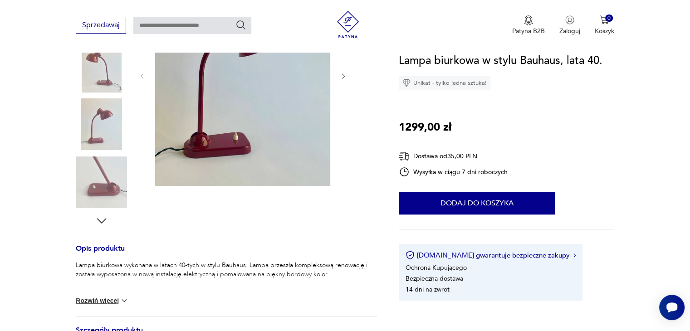
click at [267, 146] on img at bounding box center [242, 75] width 175 height 221
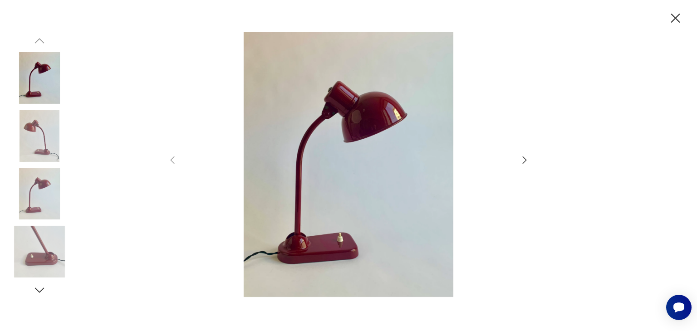
click at [525, 162] on icon "button" at bounding box center [524, 160] width 11 height 11
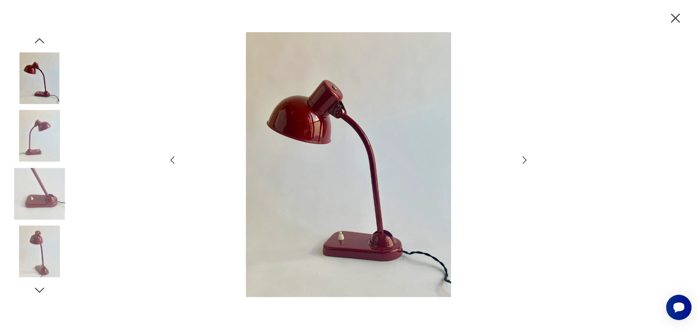
click at [525, 162] on icon "button" at bounding box center [524, 160] width 11 height 11
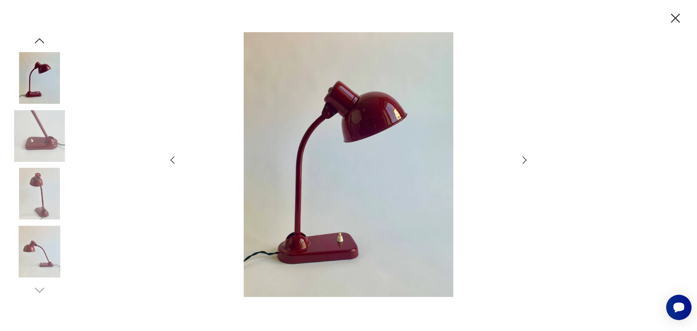
click at [525, 162] on icon "button" at bounding box center [524, 160] width 11 height 11
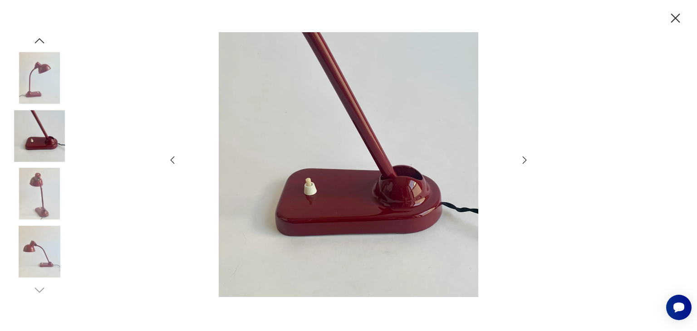
click at [525, 162] on icon "button" at bounding box center [524, 160] width 11 height 11
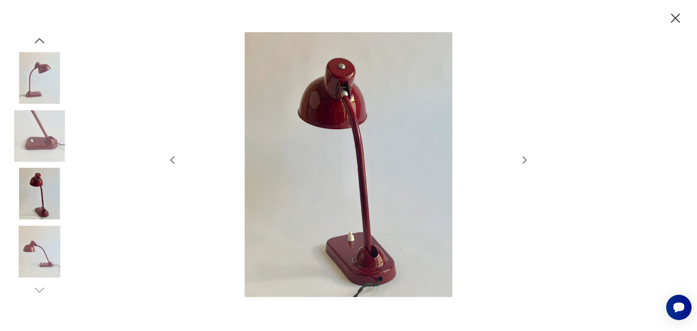
click at [525, 162] on icon "button" at bounding box center [524, 160] width 11 height 11
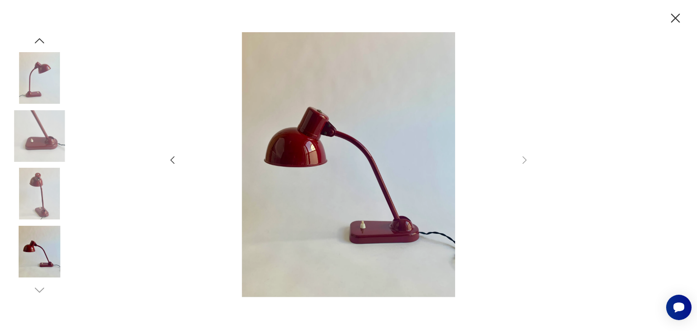
click at [674, 24] on icon "button" at bounding box center [675, 18] width 16 height 16
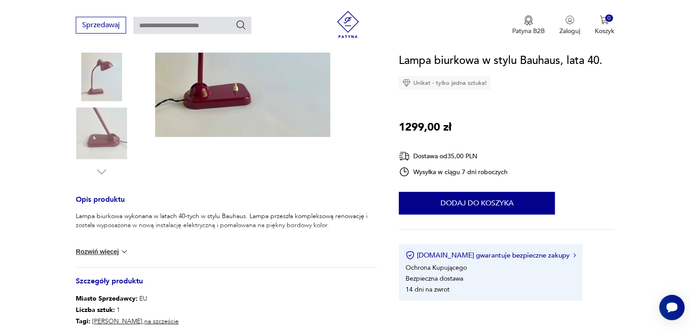
scroll to position [235, 0]
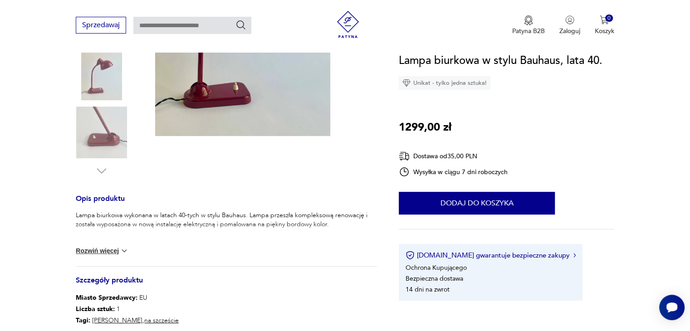
click at [111, 246] on button "Rozwiń więcej" at bounding box center [102, 250] width 53 height 9
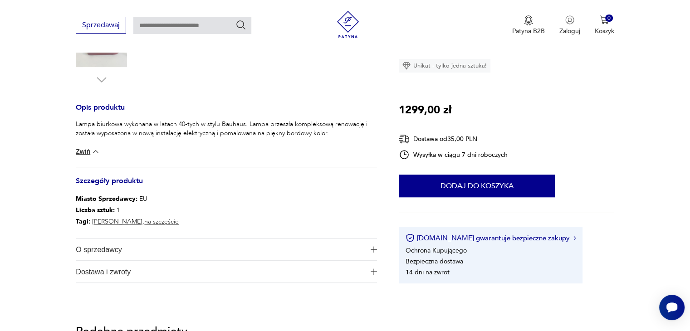
scroll to position [363, 0]
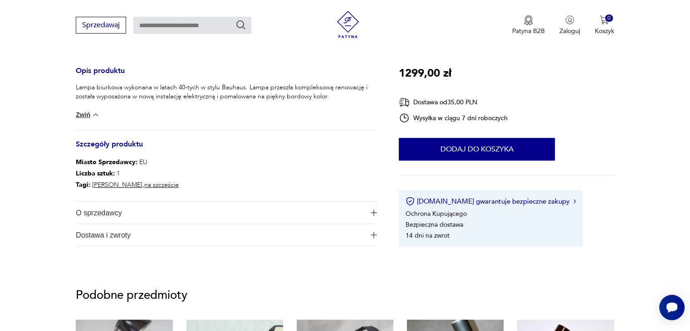
click at [98, 210] on span "O sprzedawcy" at bounding box center [220, 213] width 289 height 22
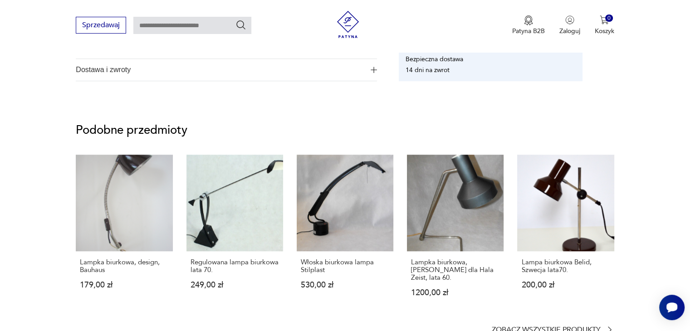
scroll to position [584, 0]
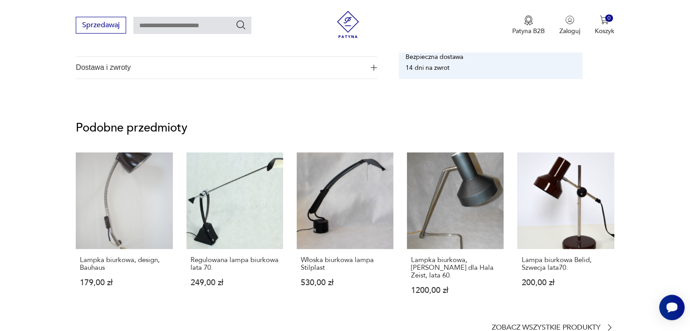
type input "******"
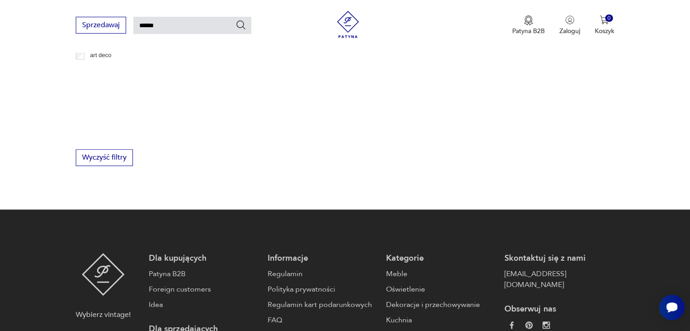
scroll to position [665, 0]
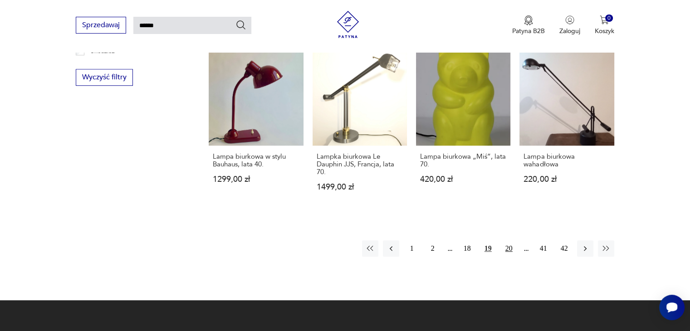
click at [503, 245] on button "20" at bounding box center [509, 248] width 16 height 16
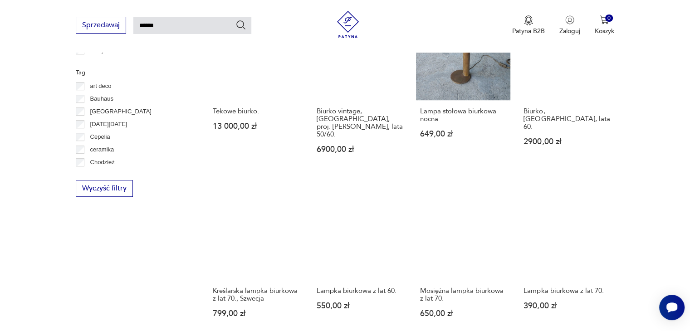
scroll to position [554, 0]
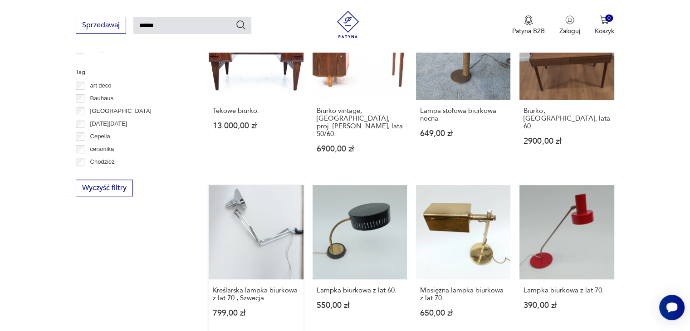
click at [290, 226] on link "Kreślarska lampka biurkowa z lat 70., Szwecja 799,00 zł" at bounding box center [256, 260] width 94 height 150
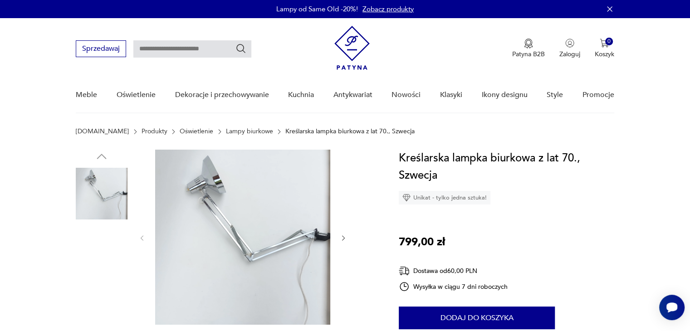
click at [290, 226] on img at bounding box center [242, 237] width 175 height 175
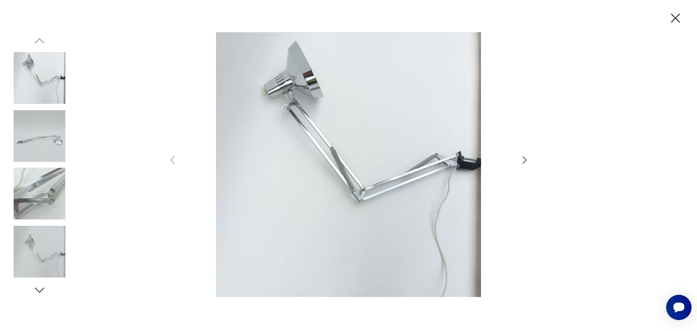
click at [520, 160] on icon "button" at bounding box center [524, 160] width 11 height 11
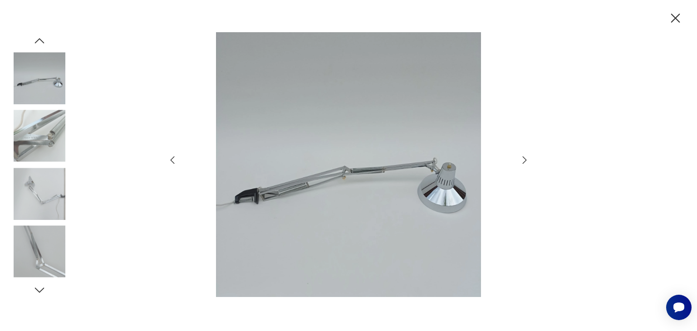
click at [520, 160] on icon "button" at bounding box center [524, 160] width 11 height 11
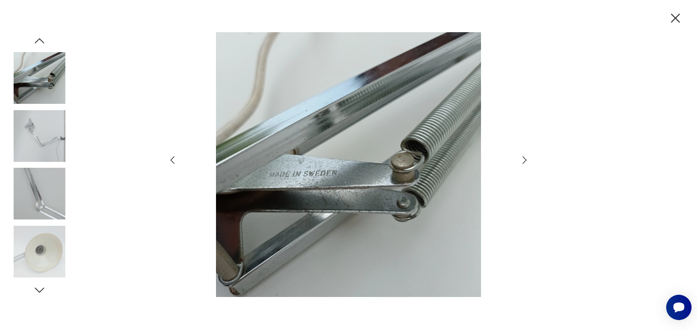
click at [520, 160] on icon "button" at bounding box center [524, 160] width 11 height 11
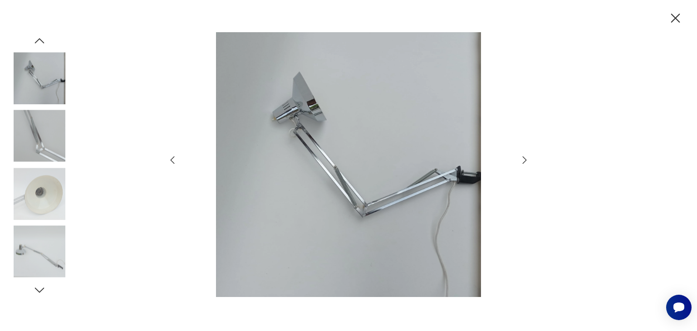
click at [520, 160] on icon "button" at bounding box center [524, 160] width 11 height 11
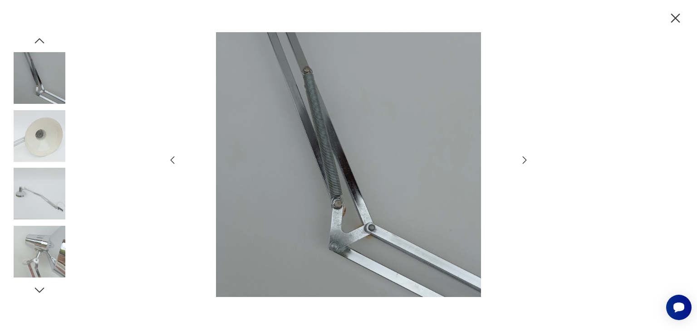
click at [520, 160] on icon "button" at bounding box center [524, 160] width 11 height 11
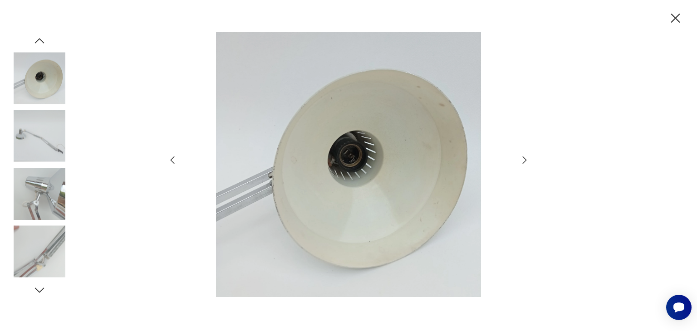
click at [520, 160] on icon "button" at bounding box center [524, 160] width 11 height 11
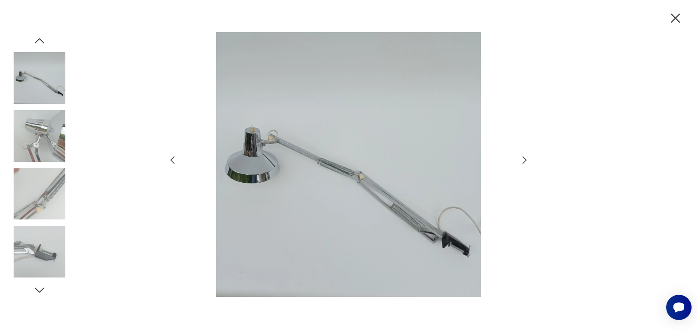
click at [520, 160] on icon "button" at bounding box center [524, 160] width 11 height 11
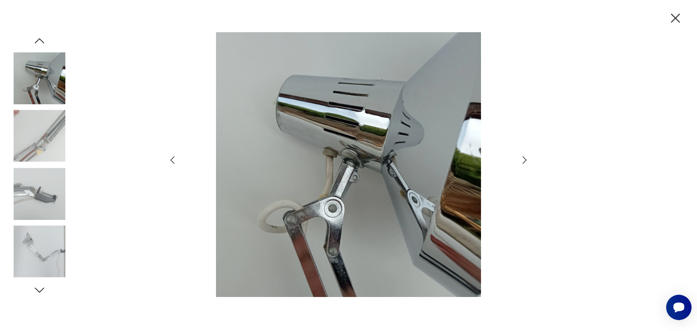
click at [520, 160] on icon "button" at bounding box center [524, 160] width 11 height 11
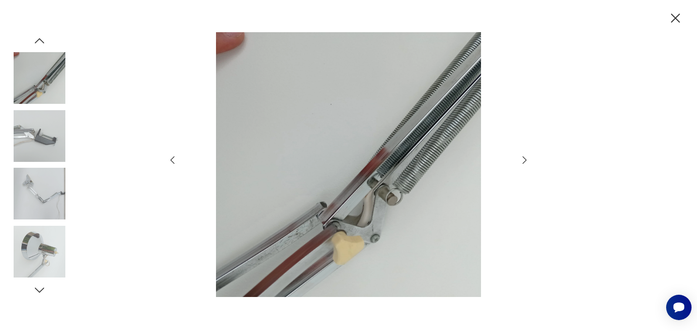
click at [520, 160] on icon "button" at bounding box center [524, 160] width 11 height 11
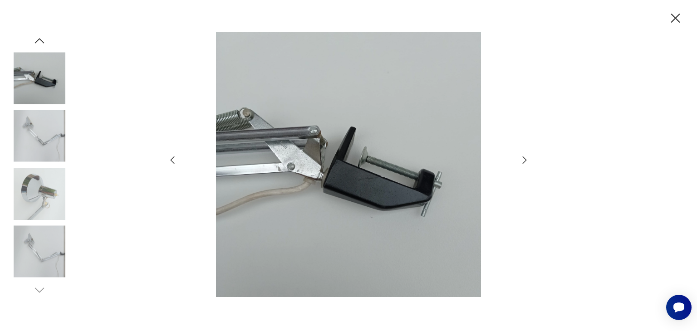
click at [520, 160] on icon "button" at bounding box center [524, 160] width 11 height 11
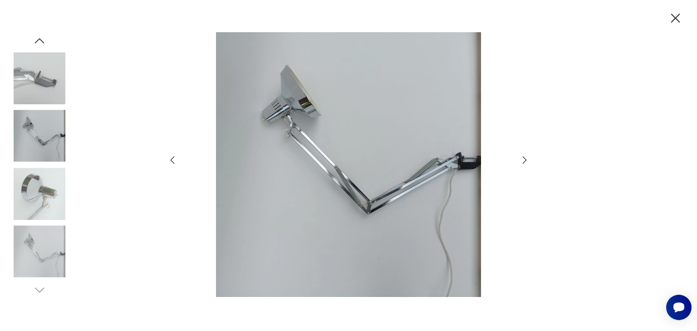
click at [675, 25] on icon "button" at bounding box center [675, 18] width 16 height 16
